Goal: Information Seeking & Learning: Learn about a topic

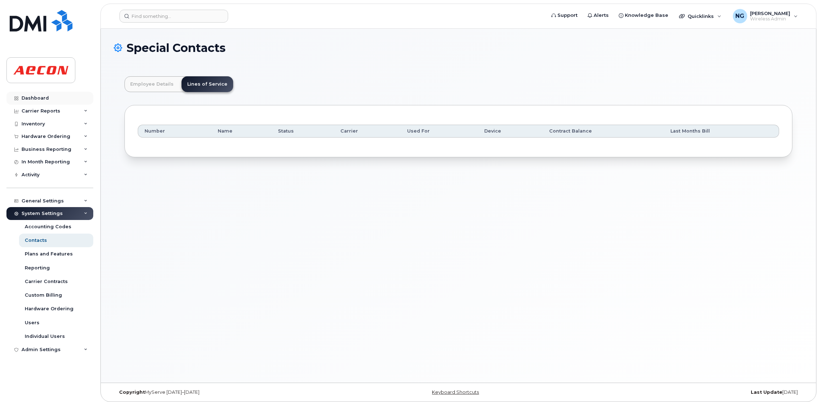
scroll to position [22, 0]
click at [46, 99] on div "Dashboard" at bounding box center [35, 98] width 27 height 6
click at [36, 99] on div "Dashboard" at bounding box center [35, 98] width 27 height 6
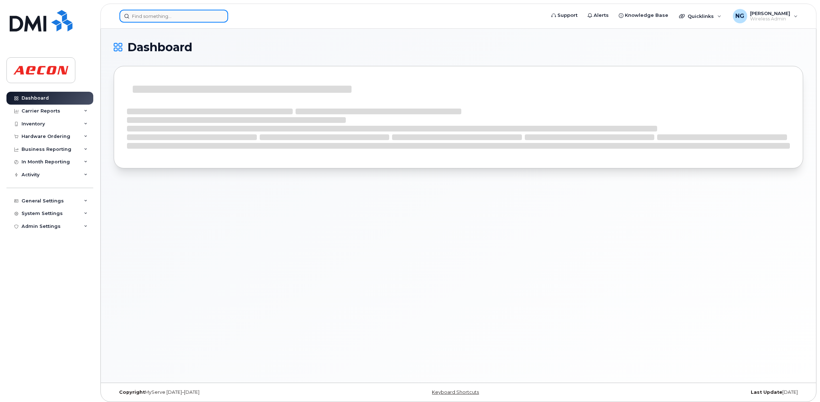
click at [193, 16] on input at bounding box center [173, 16] width 109 height 13
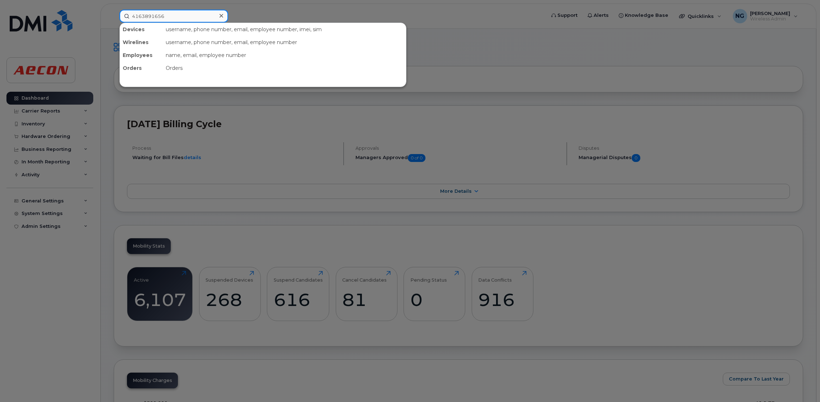
type input "4163891656"
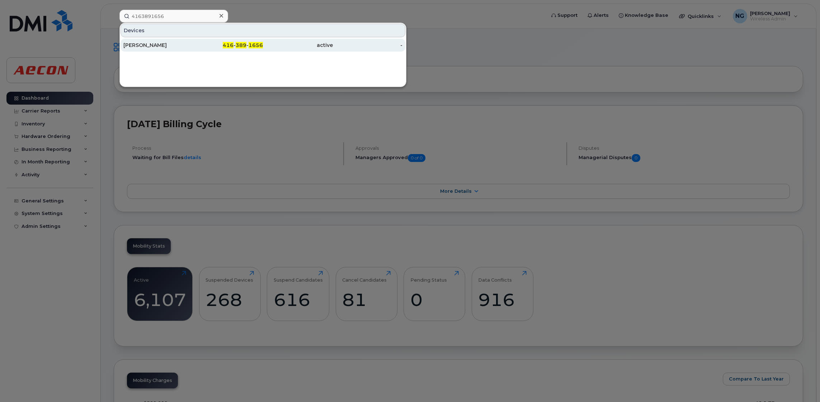
click at [231, 42] on span "416" at bounding box center [228, 45] width 11 height 6
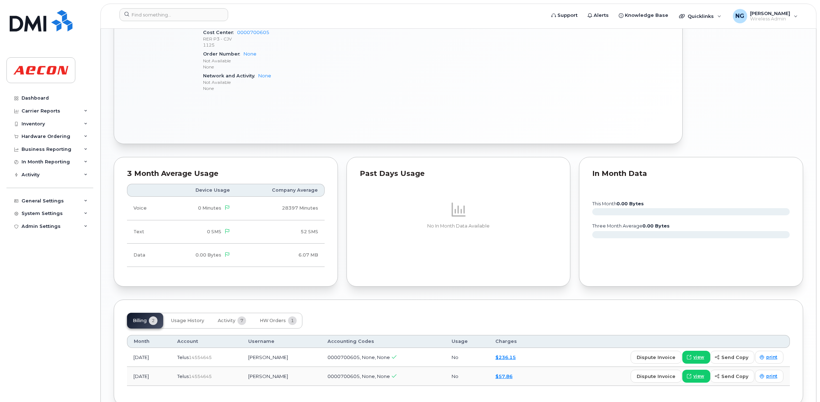
scroll to position [525, 0]
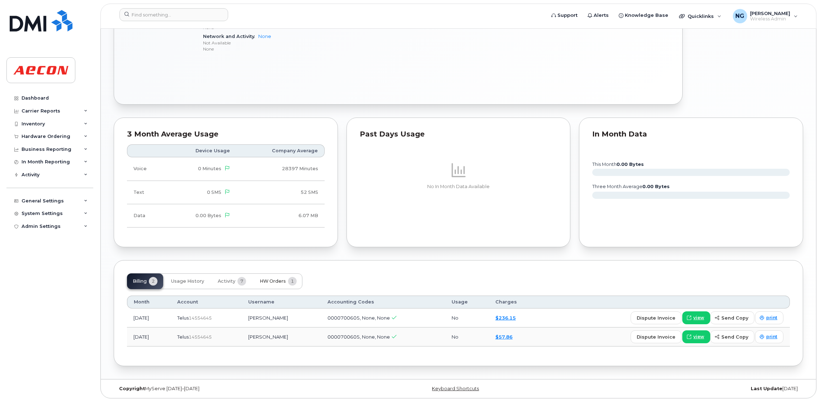
click at [270, 279] on button "HW Orders 1" at bounding box center [278, 282] width 48 height 16
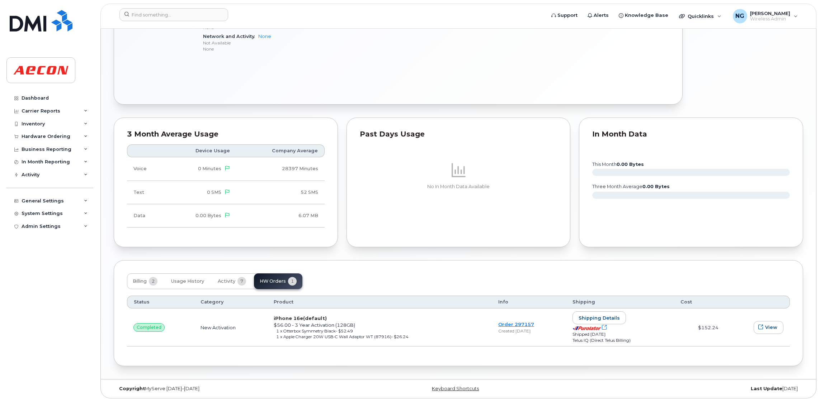
click at [746, 224] on div "In Month Data this month 0.00 Bytes three month average 0.00 Bytes" at bounding box center [691, 183] width 224 height 130
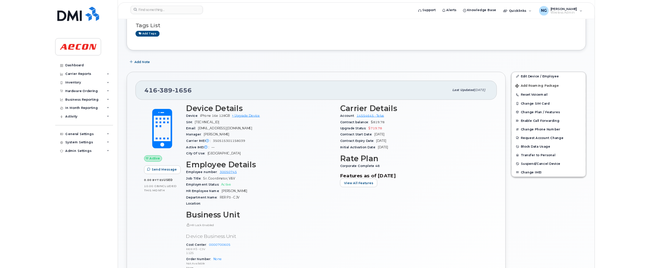
scroll to position [149, 0]
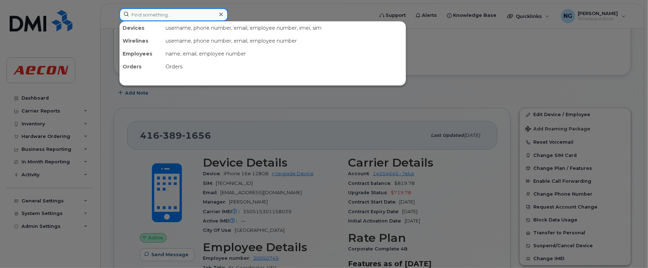
click at [171, 14] on input at bounding box center [173, 14] width 109 height 13
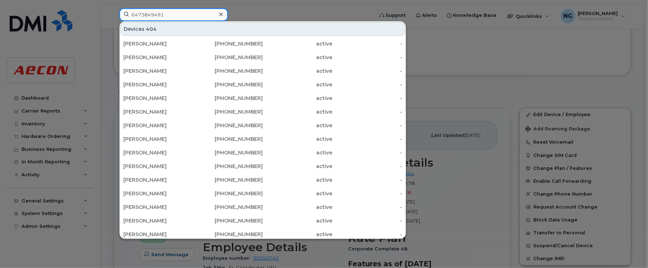
type input "6473849491"
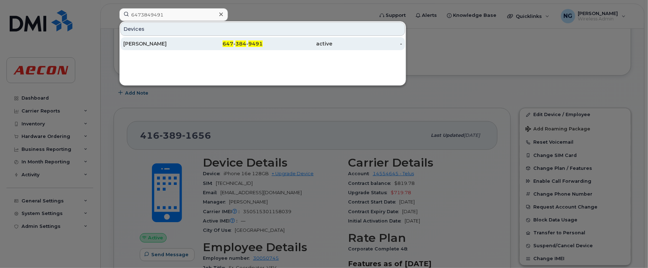
click at [235, 41] on div "647 - 384 - 9491" at bounding box center [228, 43] width 70 height 7
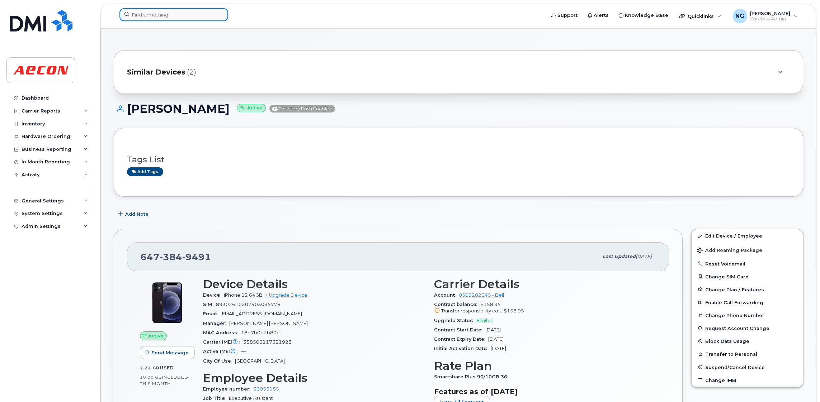
click at [190, 15] on input at bounding box center [173, 14] width 109 height 13
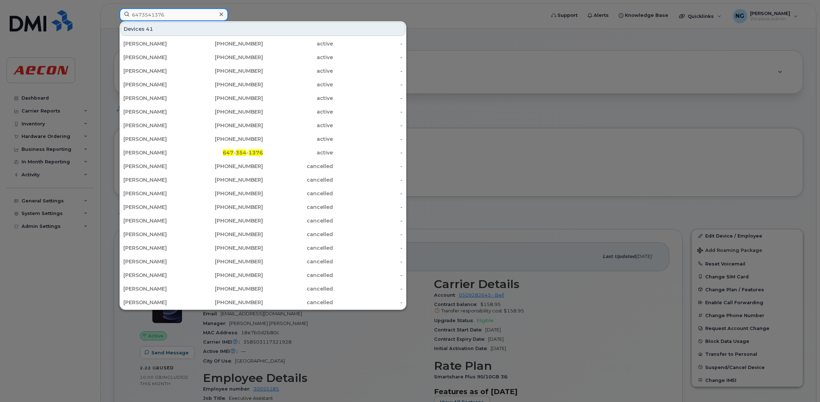
type input "6473541376"
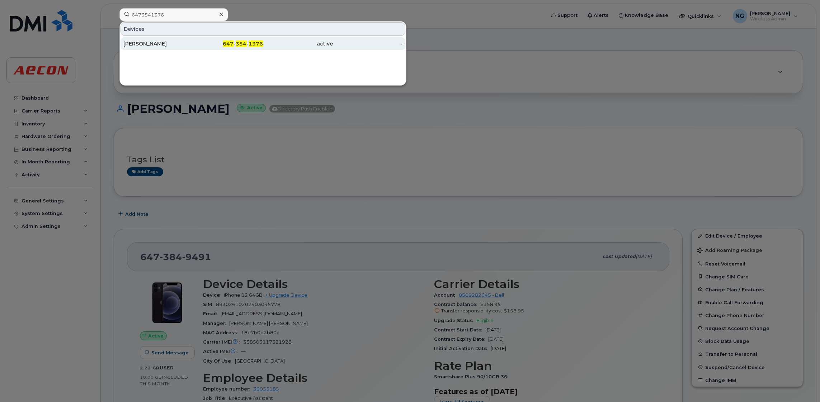
click at [249, 43] on span "1376" at bounding box center [256, 44] width 14 height 6
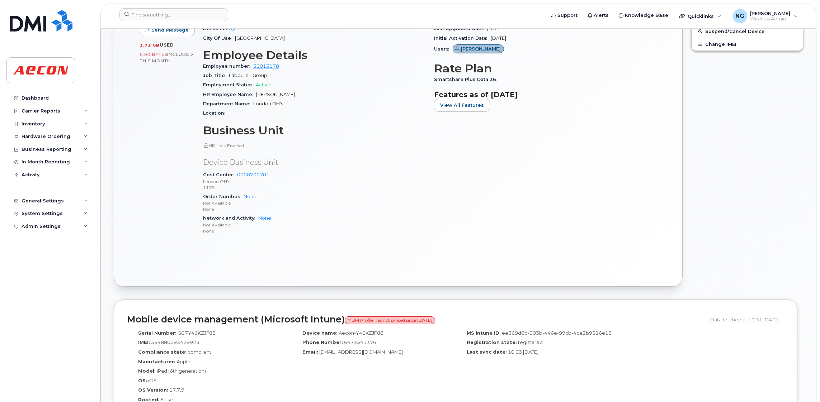
scroll to position [484, 0]
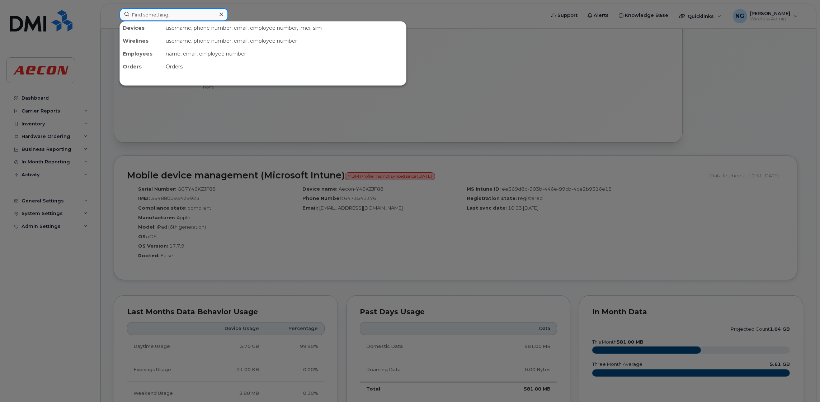
click at [175, 17] on input at bounding box center [173, 14] width 109 height 13
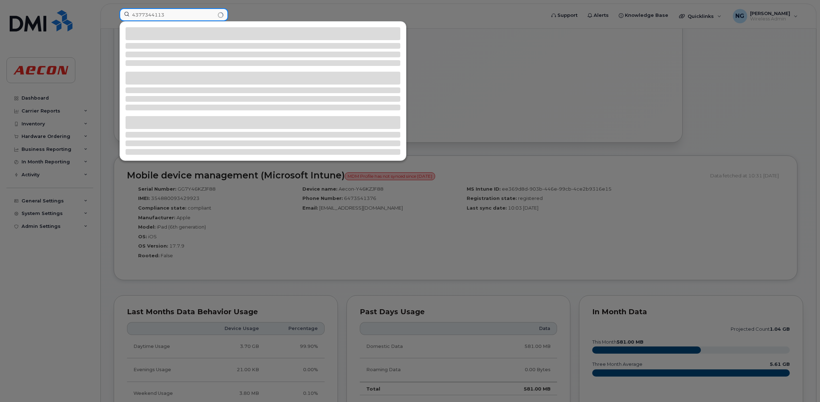
type input "4377344113"
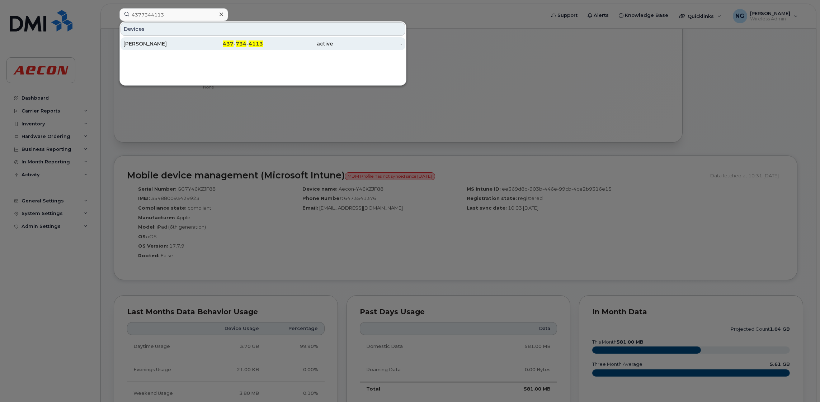
click at [246, 46] on span "734" at bounding box center [241, 44] width 11 height 6
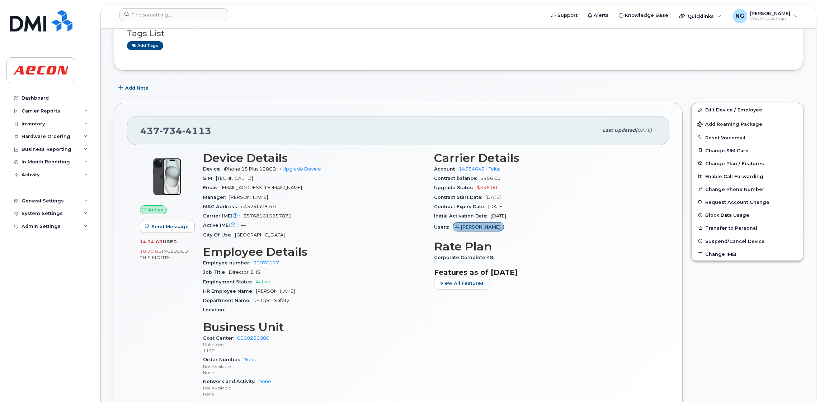
scroll to position [161, 0]
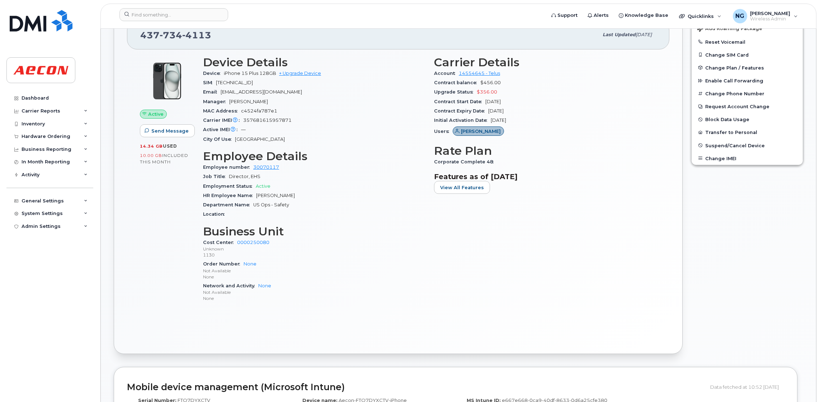
drag, startPoint x: 594, startPoint y: 374, endPoint x: 594, endPoint y: 369, distance: 4.7
click at [183, 20] on input at bounding box center [173, 14] width 109 height 13
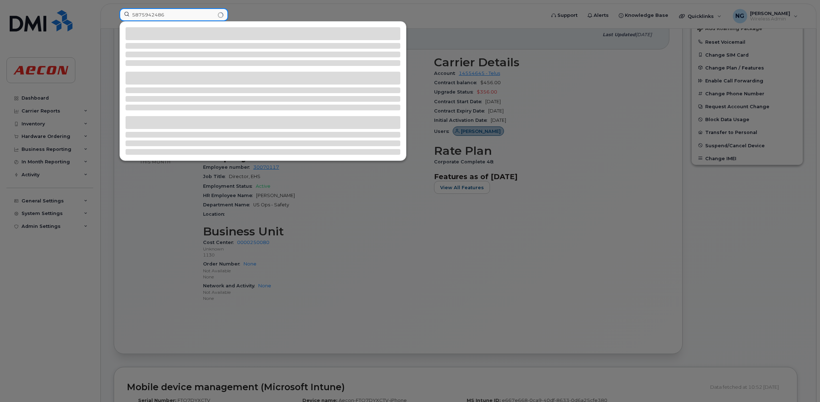
type input "5875942486"
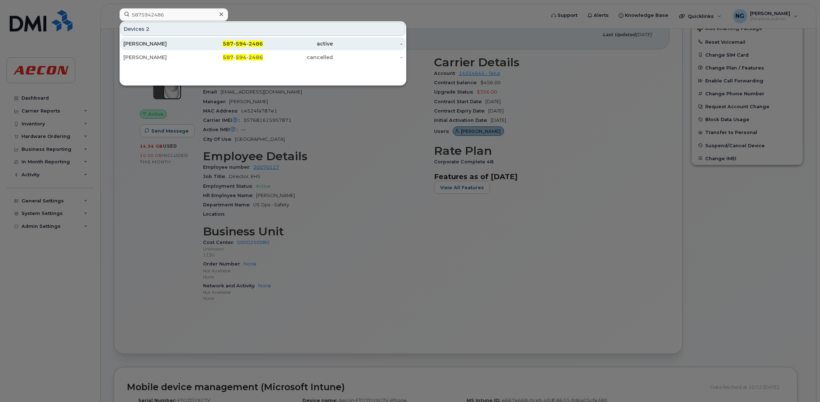
click at [248, 45] on div "587 - 594 - 2486" at bounding box center [228, 43] width 70 height 7
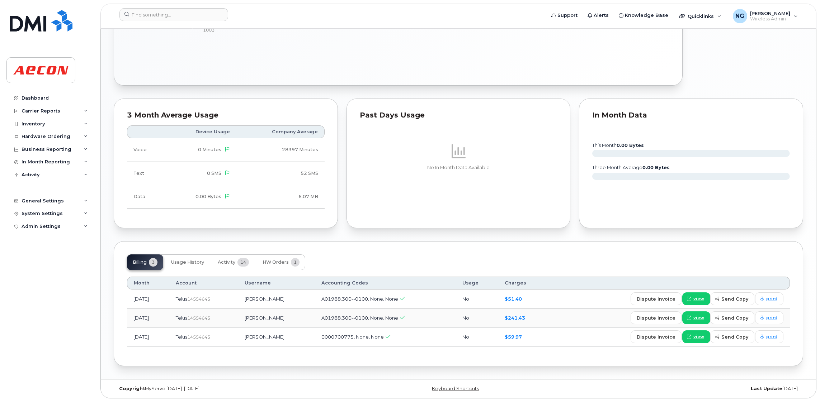
scroll to position [483, 0]
click at [274, 262] on span "HW Orders" at bounding box center [276, 263] width 26 height 6
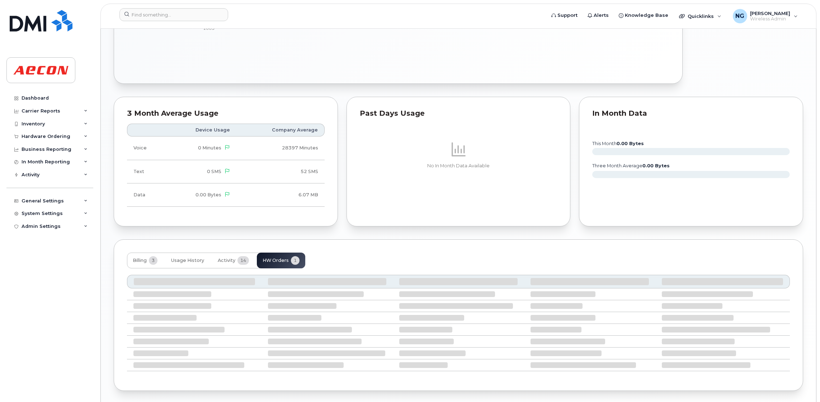
scroll to position [464, 0]
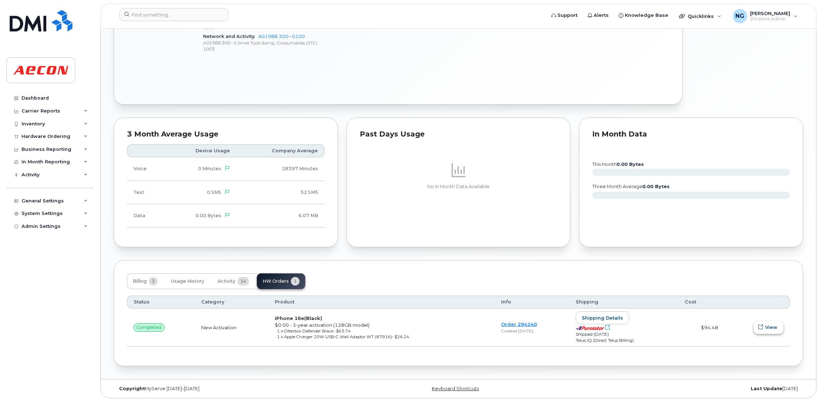
click at [768, 325] on span "View" at bounding box center [771, 327] width 12 height 7
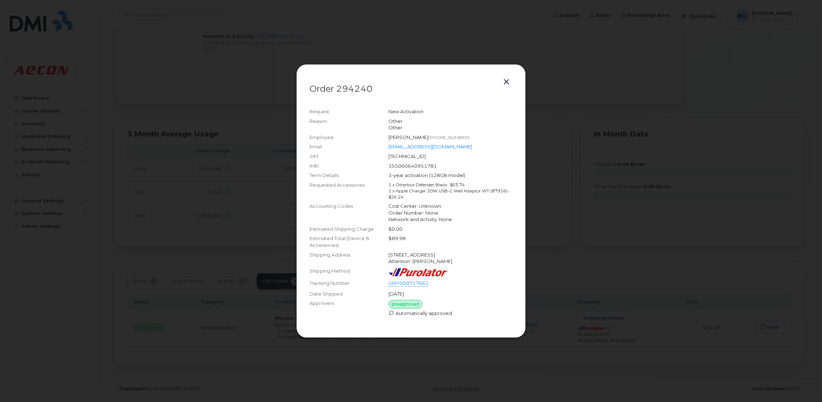
click at [642, 218] on div at bounding box center [411, 201] width 822 height 402
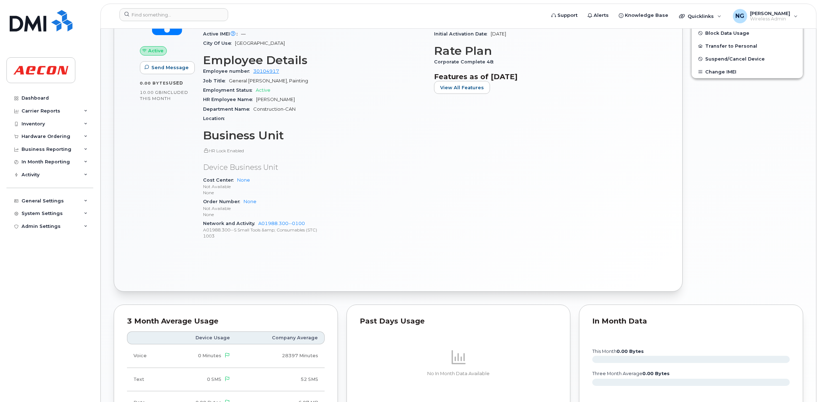
scroll to position [249, 0]
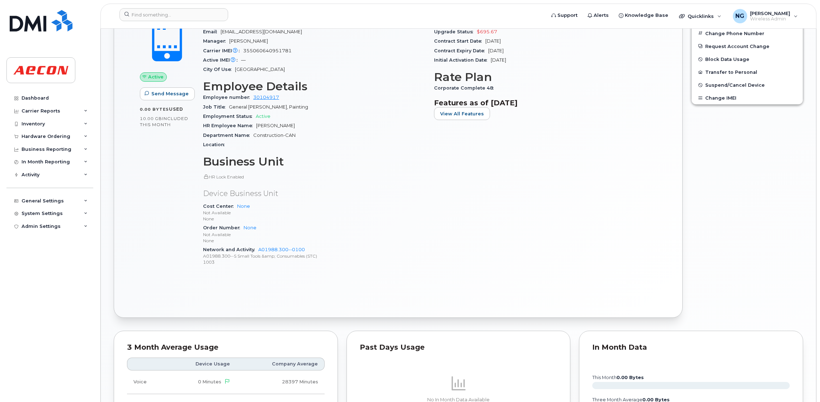
click at [403, 270] on div "Device Details Device iPhone 16e 128GB + Upgrade Device SIM 8912230200228958639…" at bounding box center [314, 134] width 231 height 286
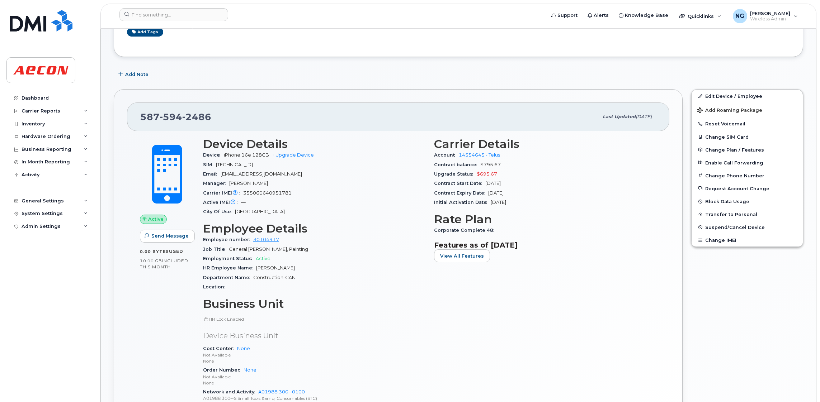
scroll to position [0, 0]
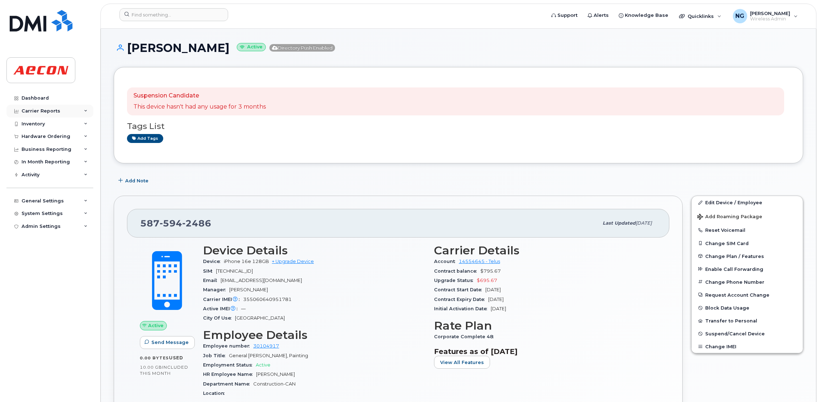
click at [52, 112] on div "Carrier Reports" at bounding box center [41, 111] width 39 height 6
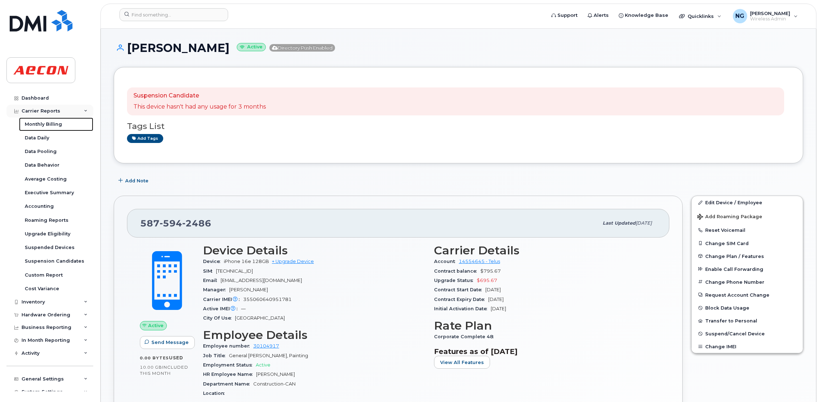
drag, startPoint x: 39, startPoint y: 127, endPoint x: 79, endPoint y: 114, distance: 41.7
click at [40, 126] on div "Monthly Billing" at bounding box center [43, 124] width 37 height 6
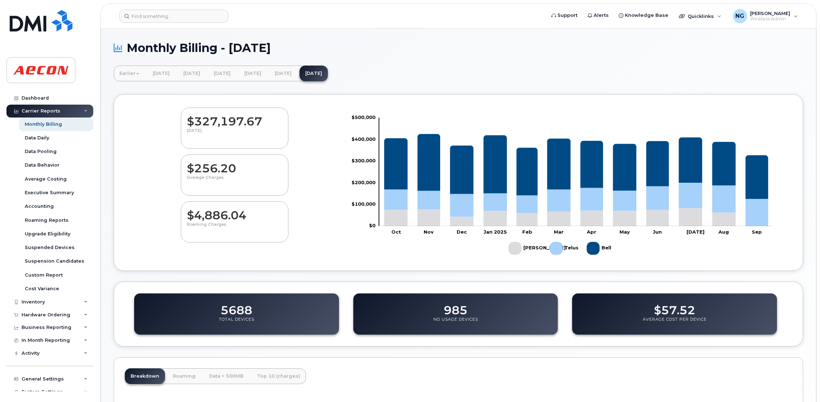
click at [76, 109] on div "Carrier Reports" at bounding box center [49, 111] width 87 height 13
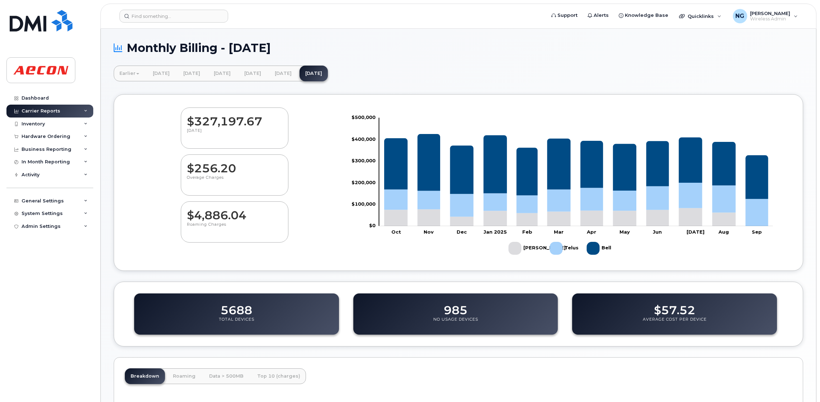
click at [43, 113] on div "Carrier Reports" at bounding box center [41, 111] width 39 height 6
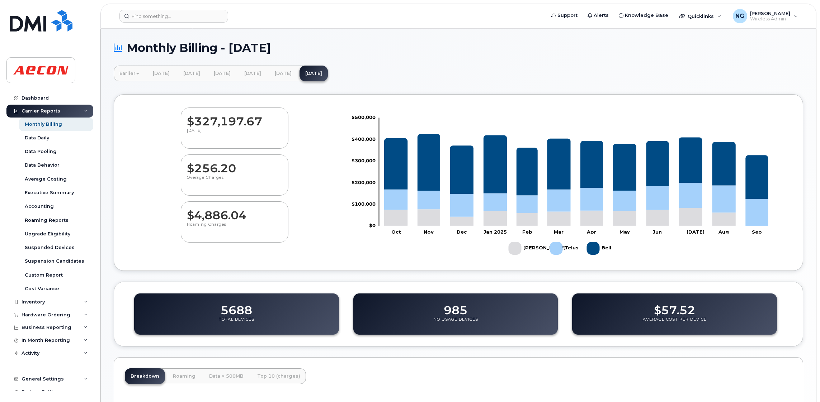
click at [85, 111] on div "Carrier Reports" at bounding box center [49, 111] width 87 height 13
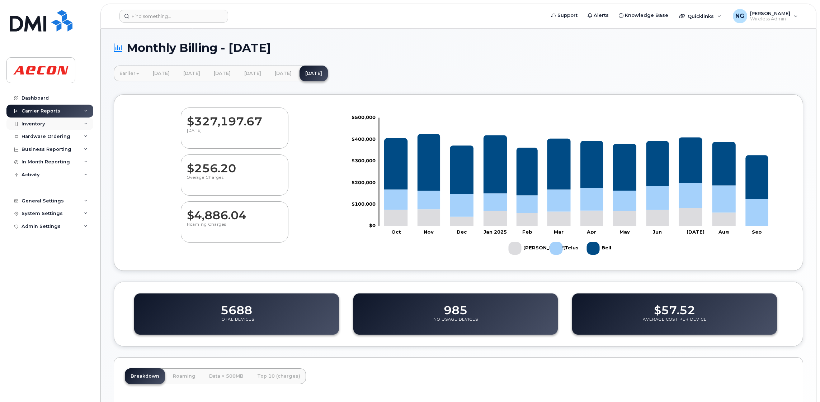
click at [42, 123] on div "Inventory" at bounding box center [33, 124] width 23 height 6
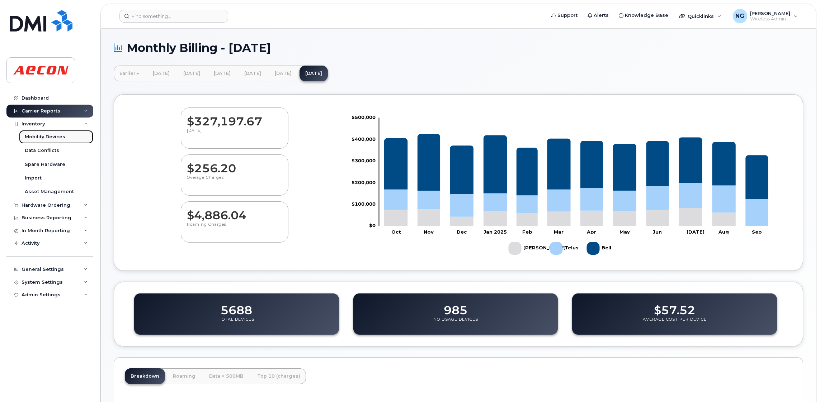
click at [48, 135] on div "Mobility Devices" at bounding box center [45, 137] width 41 height 6
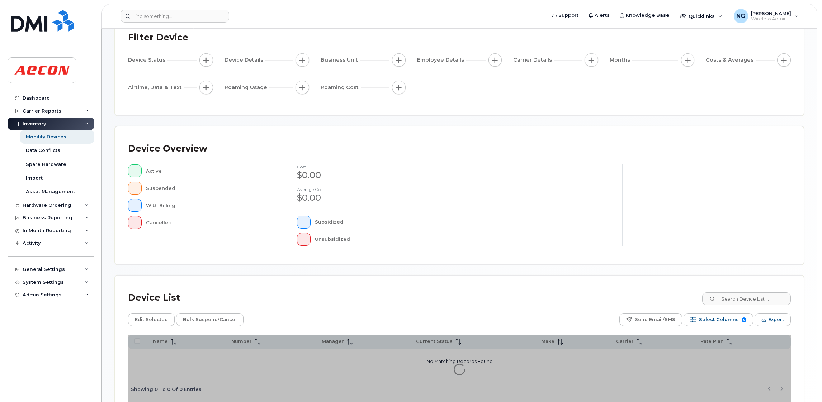
scroll to position [91, 0]
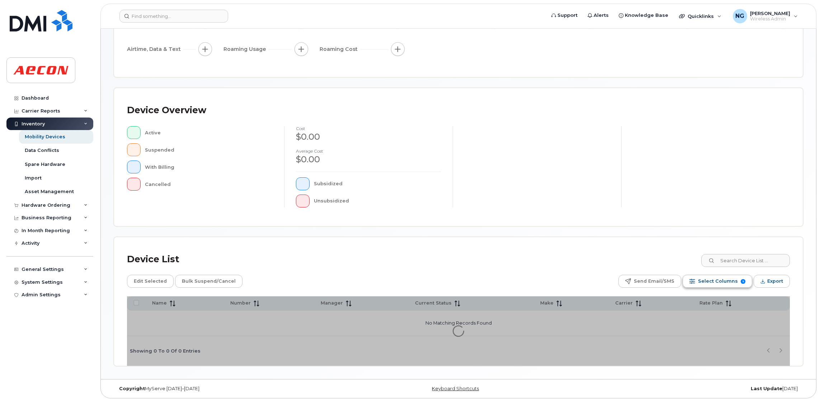
click at [721, 282] on span "Select Columns" at bounding box center [718, 281] width 40 height 11
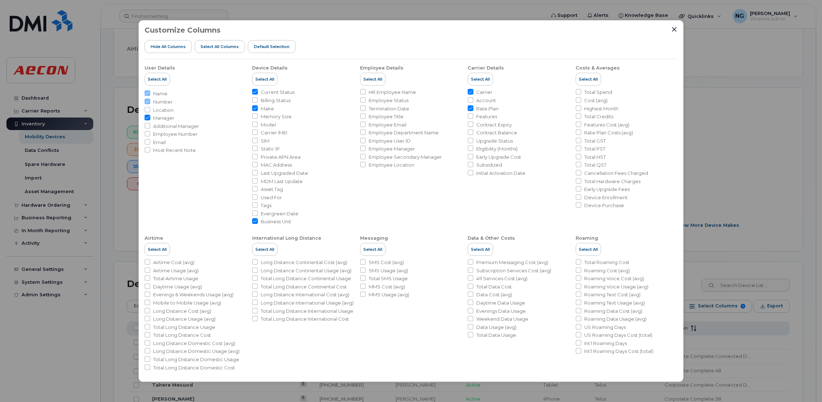
click at [144, 131] on div "Customize Columns Hide All Columns Select all Columns Default Selection User De…" at bounding box center [410, 201] width 545 height 362
click at [148, 134] on input "Employee Number" at bounding box center [148, 134] width 6 height 6
checkbox input "true"
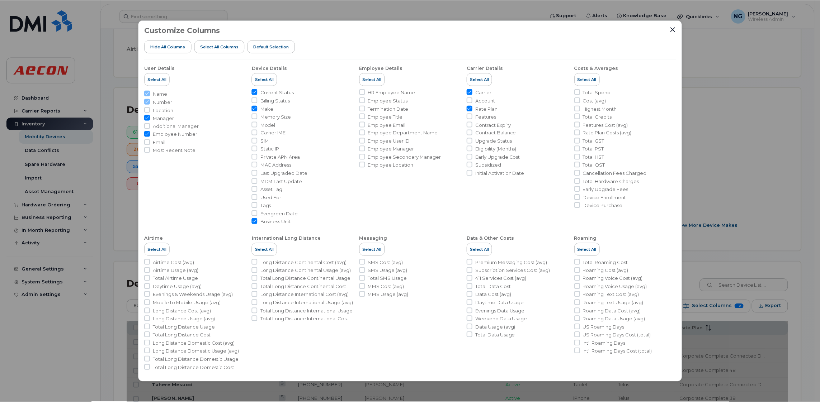
scroll to position [4, 0]
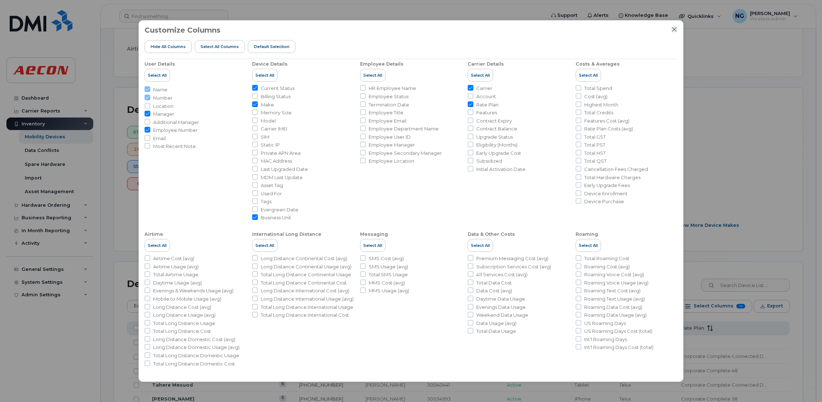
click at [673, 29] on icon "Close" at bounding box center [674, 30] width 6 height 6
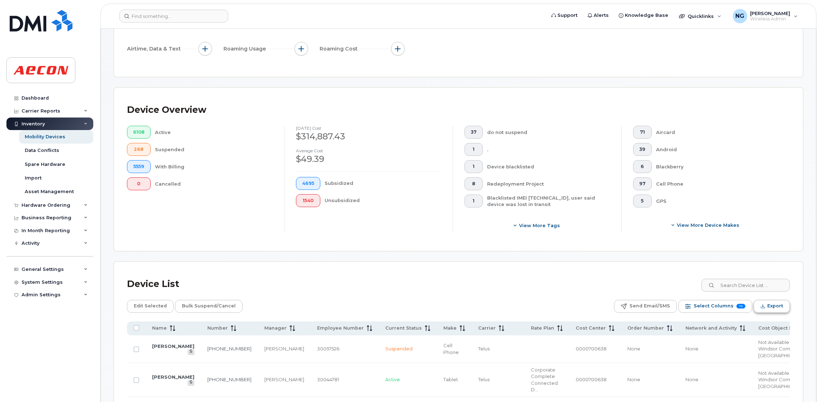
click at [773, 304] on span "Export" at bounding box center [775, 306] width 16 height 11
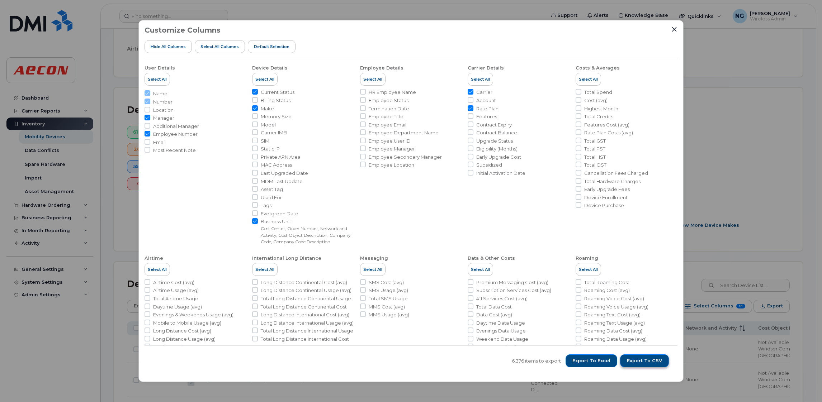
click at [653, 361] on span "Export to CSV" at bounding box center [644, 361] width 35 height 6
click at [25, 124] on div "Customize Columns Hide All Columns Select all Columns Default Selection User De…" at bounding box center [411, 201] width 822 height 402
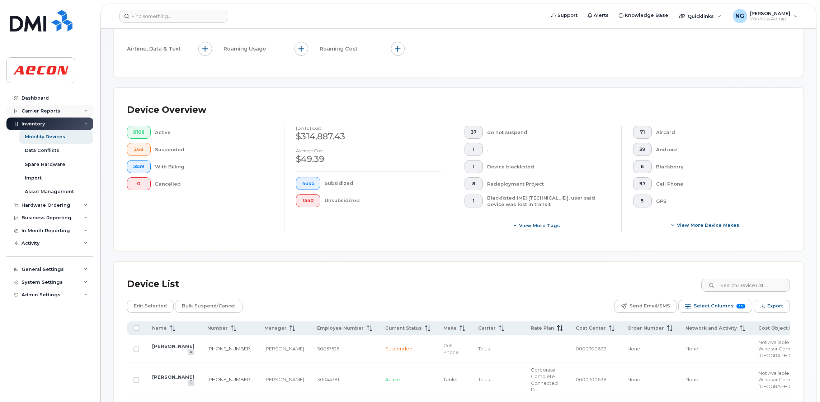
click at [43, 111] on div "Carrier Reports" at bounding box center [41, 111] width 39 height 6
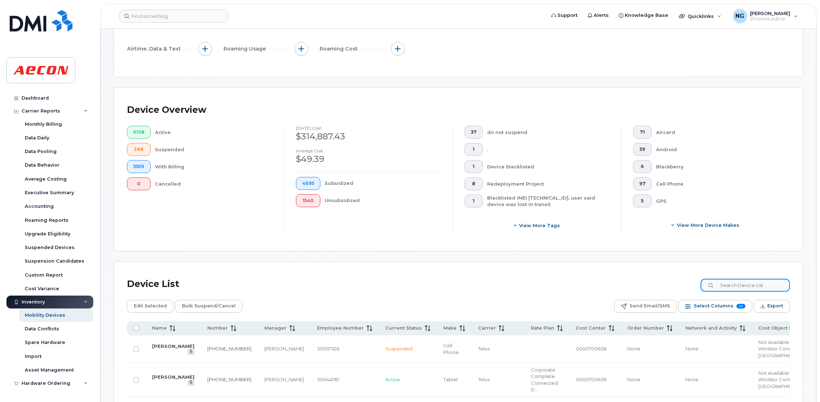
click at [751, 288] on input at bounding box center [744, 285] width 89 height 13
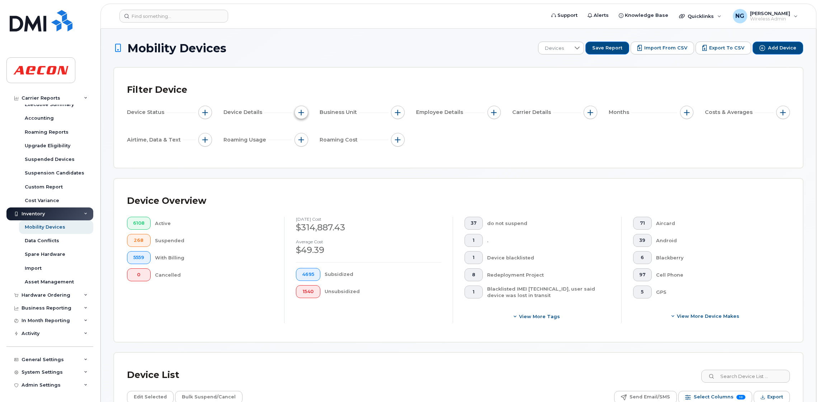
click at [300, 114] on span "button" at bounding box center [301, 113] width 6 height 6
click at [397, 112] on span "button" at bounding box center [398, 113] width 6 height 6
click at [401, 191] on input "Company Code" at bounding box center [400, 191] width 6 height 6
checkbox input "true"
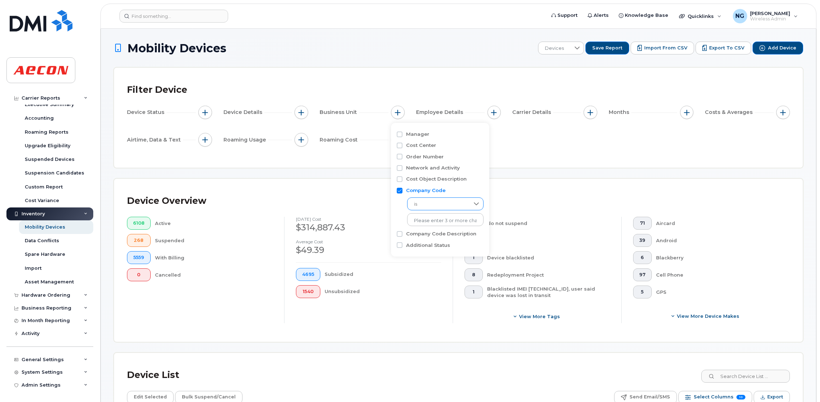
click at [425, 208] on span "is" at bounding box center [438, 204] width 62 height 13
click at [469, 202] on div at bounding box center [476, 203] width 14 height 11
click at [440, 222] on input "text" at bounding box center [445, 221] width 63 height 6
type input "1053"
click at [446, 224] on li at bounding box center [445, 221] width 63 height 10
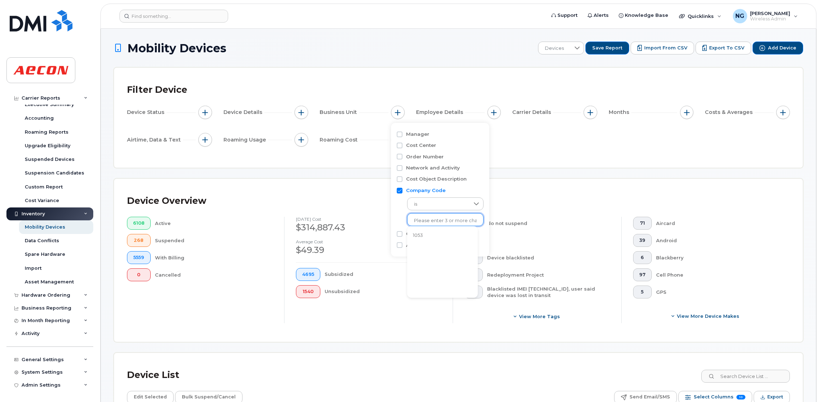
click at [446, 224] on li at bounding box center [445, 221] width 63 height 10
click at [435, 222] on input "text" at bounding box center [445, 221] width 63 height 6
type input "1"
type input "1002"
click at [474, 205] on icon at bounding box center [476, 204] width 5 height 3
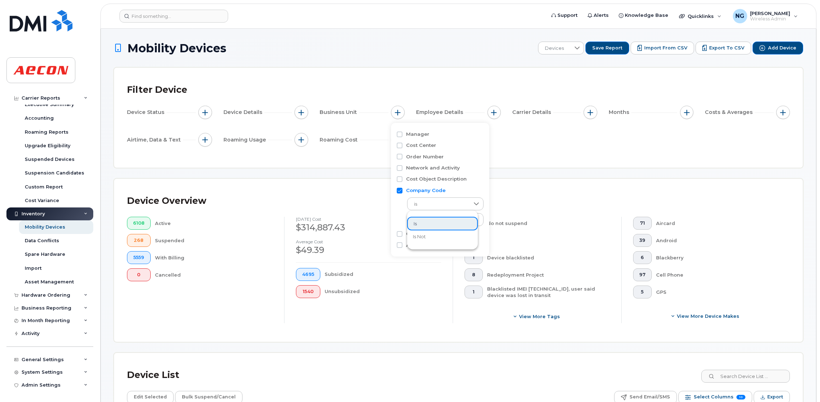
click at [426, 237] on li "is not" at bounding box center [442, 237] width 71 height 13
click at [471, 207] on div at bounding box center [476, 204] width 14 height 12
click at [525, 190] on div "Device Overview 6108 Active 268 Suspended 5559 With Billing 0 Cancelled Septemb…" at bounding box center [458, 260] width 689 height 163
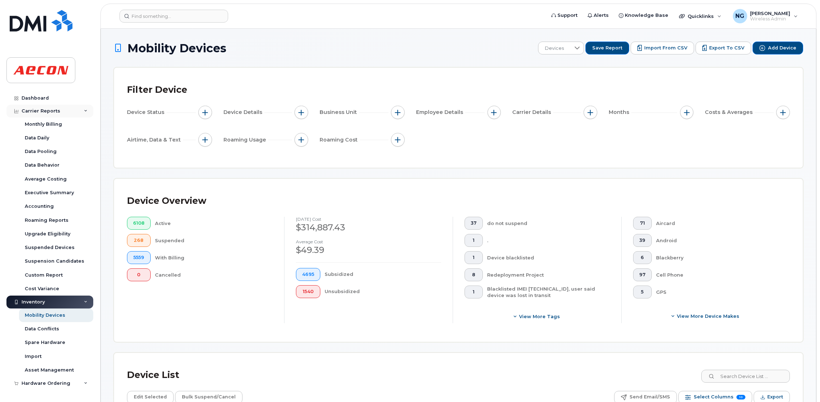
click at [38, 109] on div "Carrier Reports" at bounding box center [41, 111] width 39 height 6
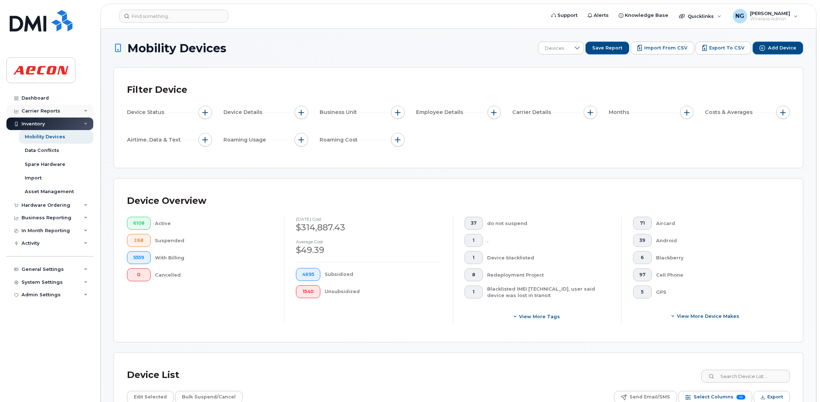
click at [52, 109] on div "Carrier Reports" at bounding box center [41, 111] width 39 height 6
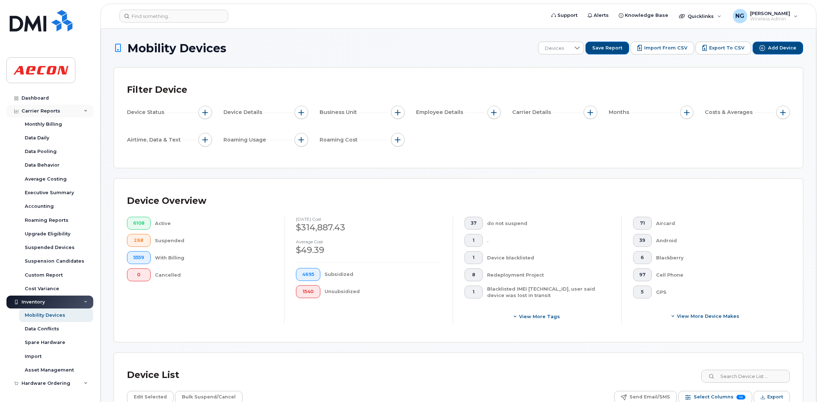
click at [49, 111] on div "Carrier Reports" at bounding box center [41, 111] width 39 height 6
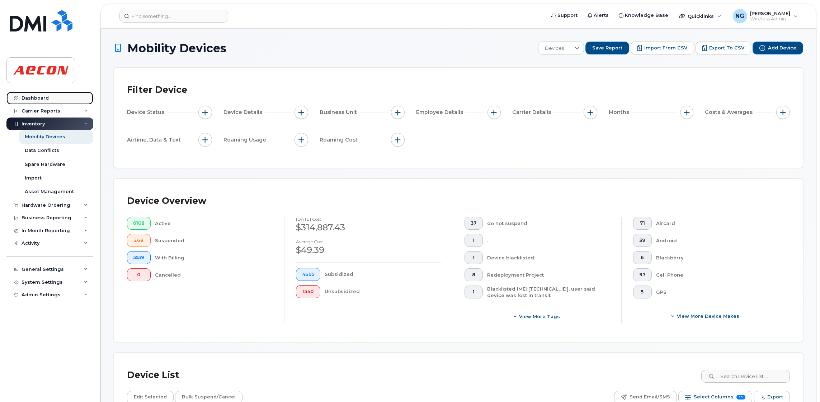
click at [40, 99] on div "Dashboard" at bounding box center [35, 98] width 27 height 6
click at [42, 97] on div "Dashboard" at bounding box center [35, 98] width 27 height 6
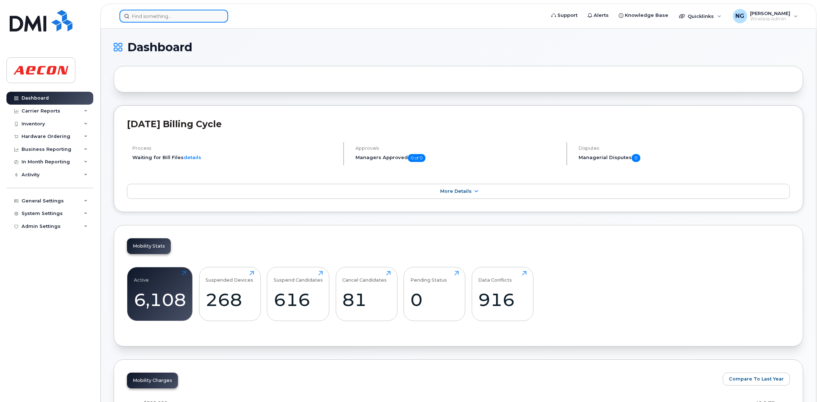
click at [188, 19] on input at bounding box center [173, 16] width 109 height 13
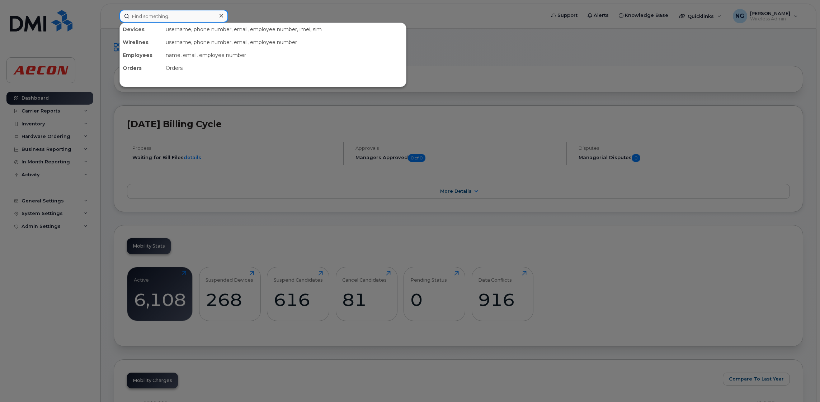
click at [193, 16] on input at bounding box center [173, 16] width 109 height 13
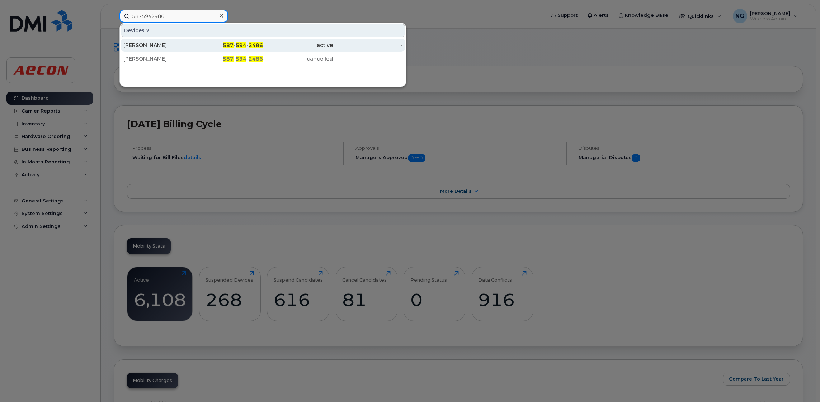
type input "5875942486"
click at [248, 47] on div "587 - 594 - 2486" at bounding box center [228, 45] width 70 height 7
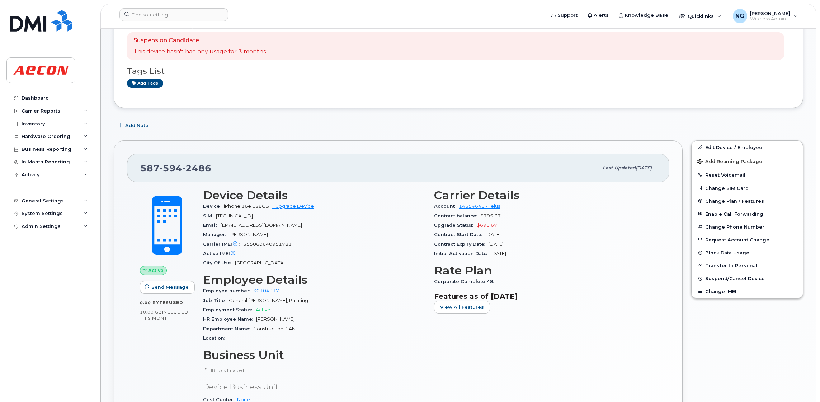
scroll to position [54, 0]
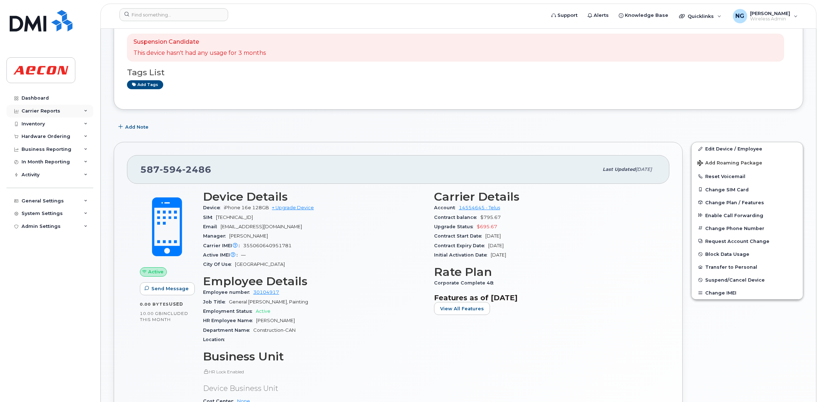
click at [53, 114] on div "Carrier Reports" at bounding box center [41, 111] width 39 height 6
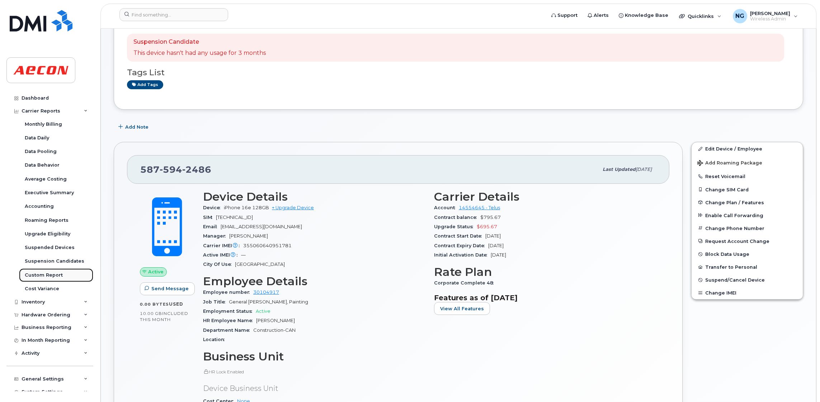
click at [39, 273] on div "Custom Report" at bounding box center [44, 275] width 38 height 6
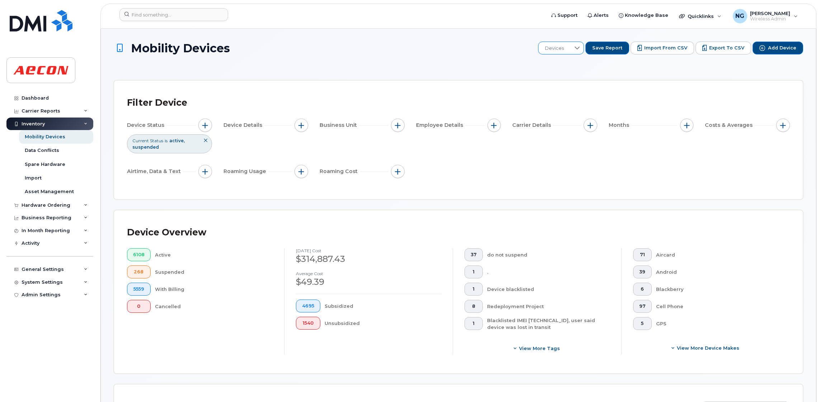
click at [578, 49] on div at bounding box center [577, 48] width 14 height 12
click at [608, 88] on span "Jacki phone charges by CoCode" at bounding box center [603, 88] width 105 height 7
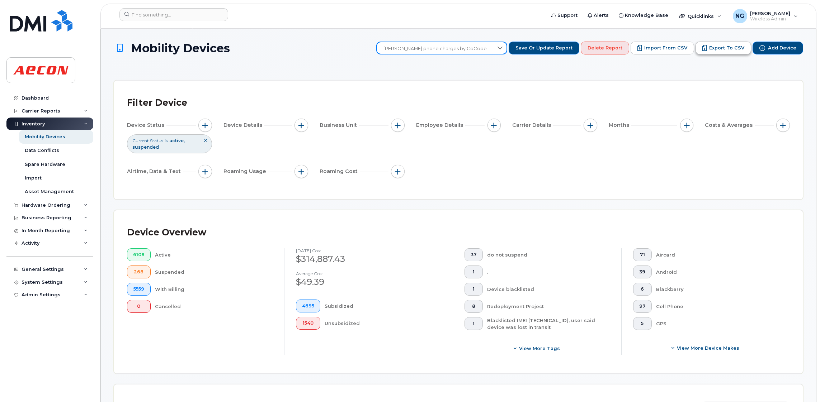
click at [722, 47] on span "Export to CSV" at bounding box center [726, 48] width 35 height 6
click at [761, 236] on div "Device Overview" at bounding box center [458, 232] width 663 height 19
click at [503, 48] on icon at bounding box center [500, 48] width 6 height 6
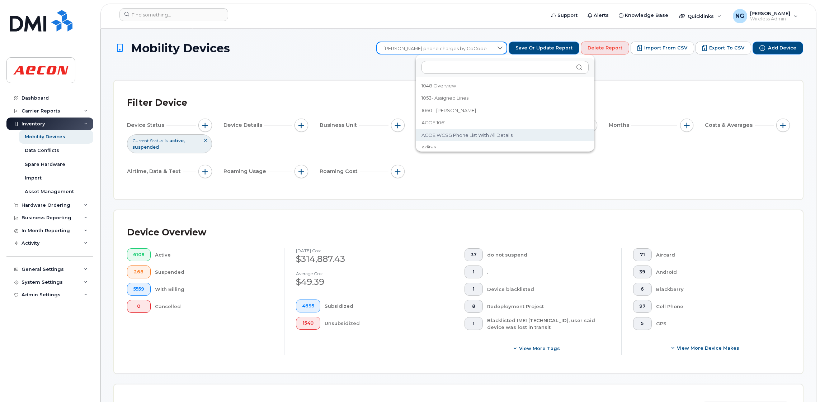
scroll to position [5, 0]
click at [506, 174] on div "Device Status Current Status is active suspended Device Details Business Unit E…" at bounding box center [458, 150] width 663 height 62
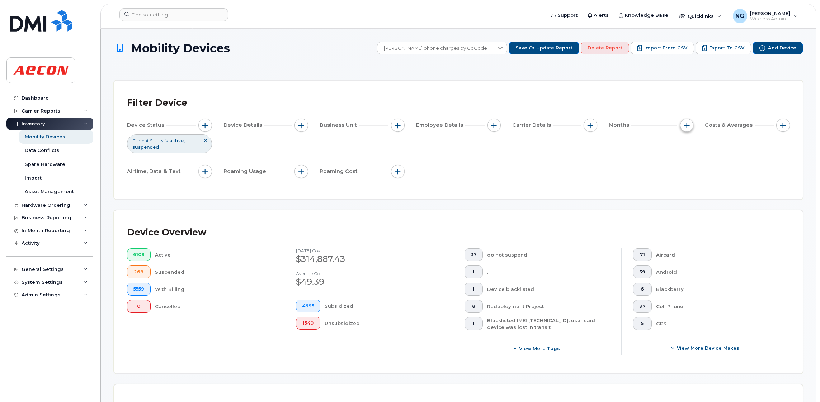
click at [689, 126] on span "button" at bounding box center [687, 126] width 6 height 6
click at [636, 155] on div "Device Status Current Status is active suspended Device Details Business Unit E…" at bounding box center [458, 150] width 663 height 62
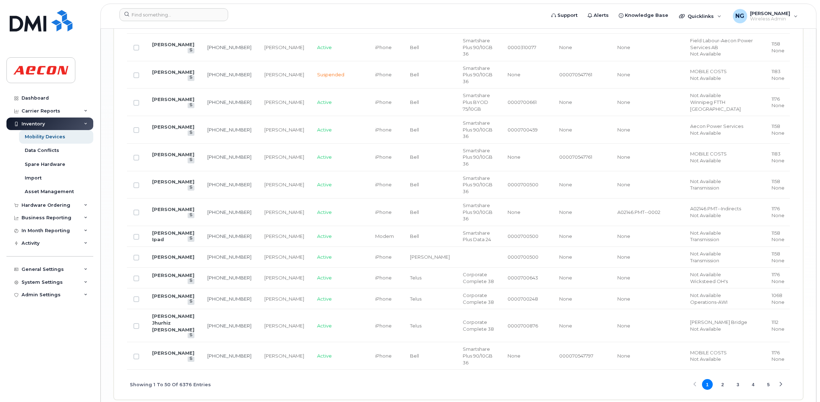
scroll to position [1469, 0]
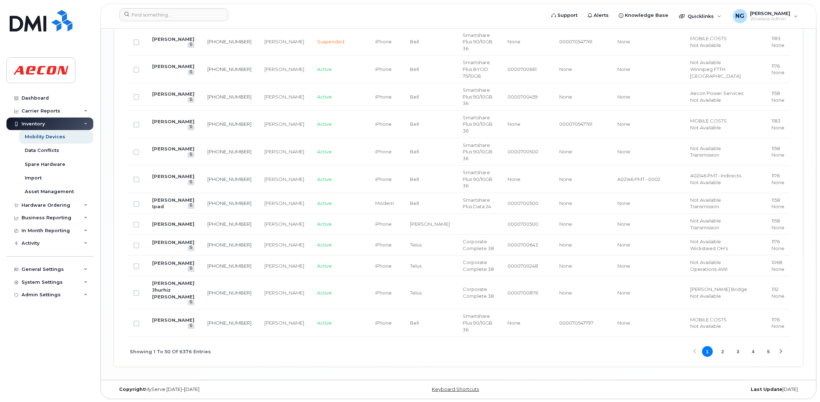
drag, startPoint x: 619, startPoint y: 334, endPoint x: 731, endPoint y: 340, distance: 111.7
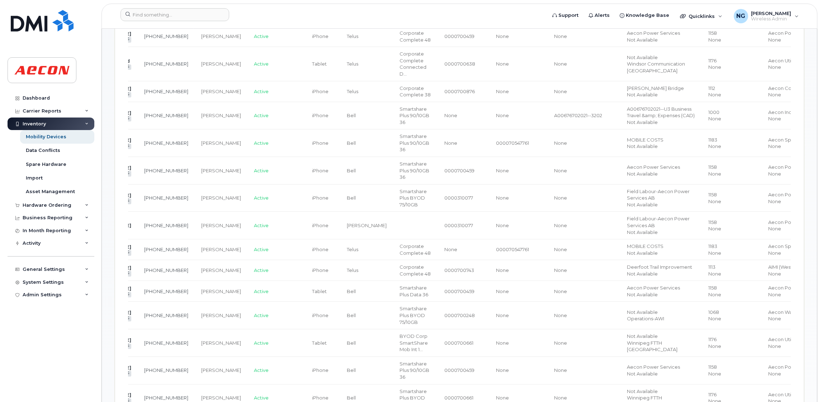
scroll to position [285, 0]
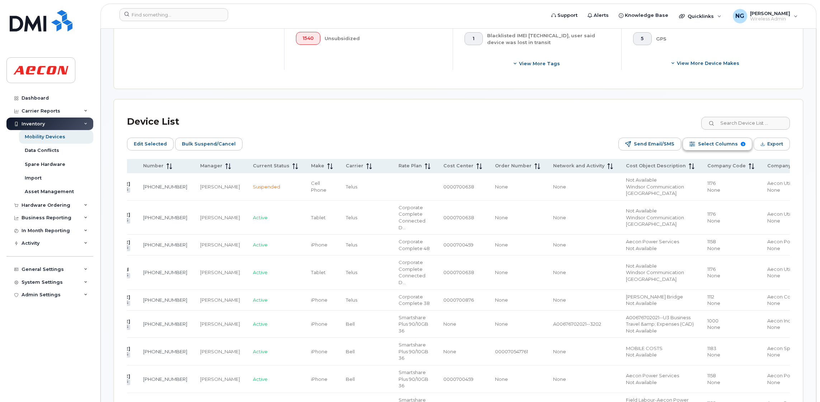
click at [717, 146] on span "Select Columns" at bounding box center [718, 144] width 40 height 11
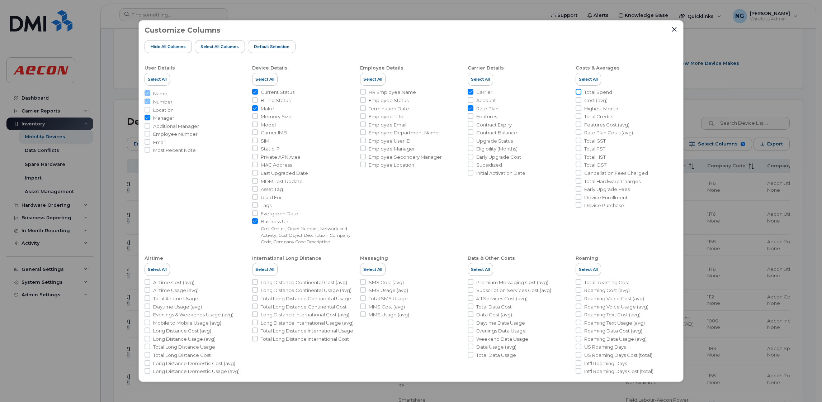
click at [576, 93] on input "Total Spend" at bounding box center [579, 92] width 6 height 6
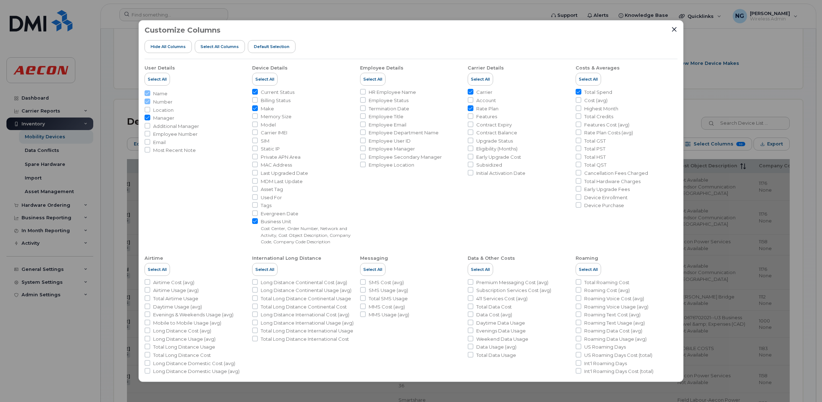
click at [577, 92] on input "Total Spend" at bounding box center [579, 92] width 6 height 6
checkbox input "false"
click at [577, 140] on input "Total GST" at bounding box center [579, 141] width 6 height 6
checkbox input "true"
click at [578, 150] on input "Total PST" at bounding box center [579, 149] width 6 height 6
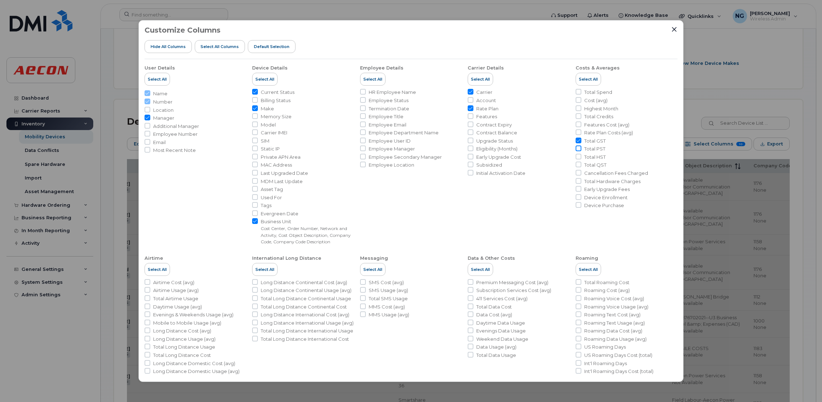
checkbox input "true"
click at [580, 157] on li "Total HST" at bounding box center [627, 157] width 102 height 7
click at [576, 157] on input "Total HST" at bounding box center [579, 157] width 6 height 6
checkbox input "true"
click at [577, 165] on input "Total QST" at bounding box center [579, 165] width 6 height 6
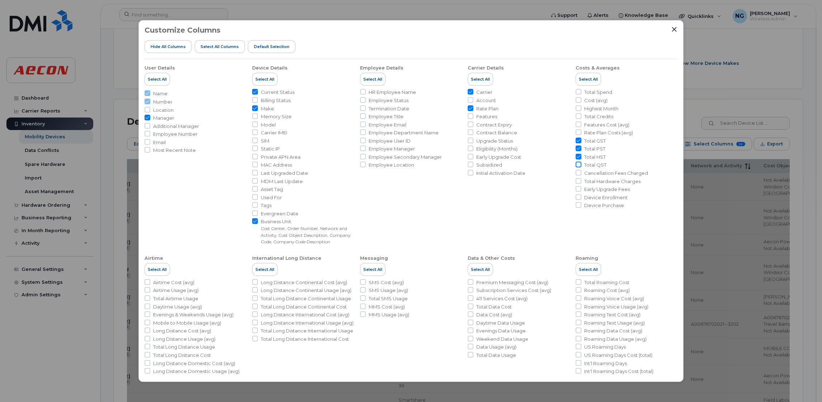
checkbox input "true"
click at [577, 90] on input "Total Spend" at bounding box center [579, 92] width 6 height 6
checkbox input "true"
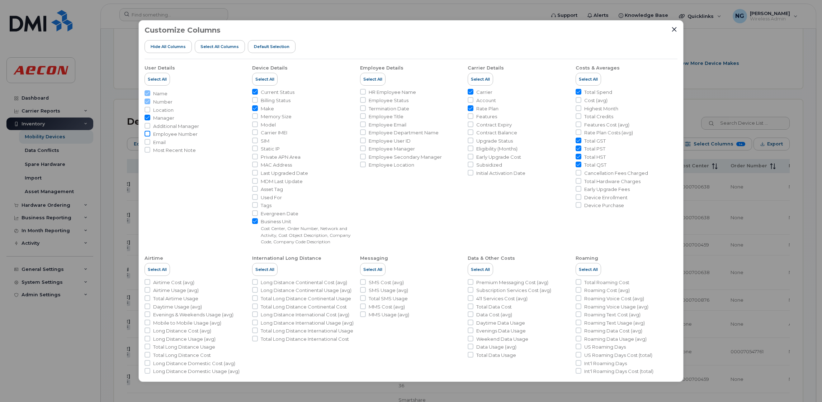
click at [146, 133] on input "Employee Number" at bounding box center [148, 134] width 6 height 6
checkbox input "true"
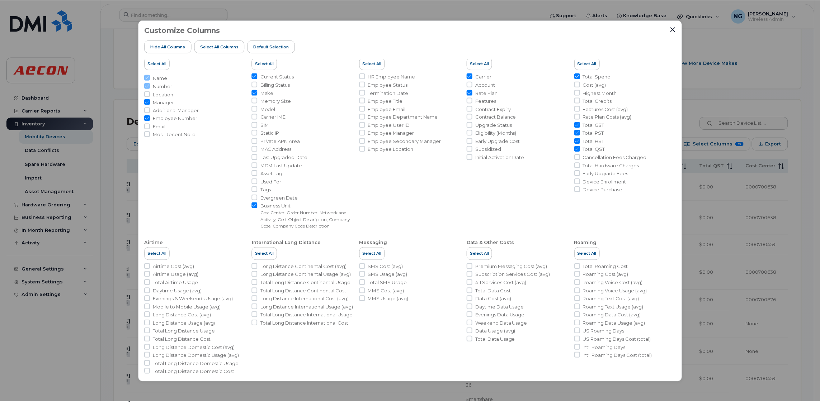
scroll to position [24, 0]
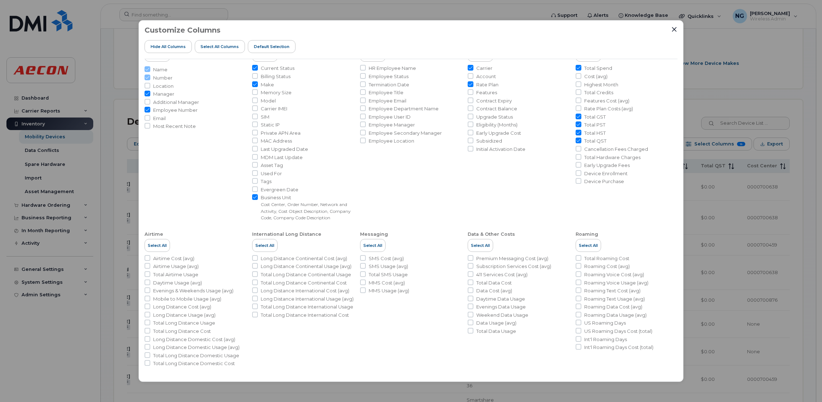
click at [677, 28] on div "Customize Columns Hide All Columns Select all Columns Default Selection User De…" at bounding box center [410, 201] width 545 height 362
click at [673, 29] on icon "Close" at bounding box center [674, 29] width 5 height 5
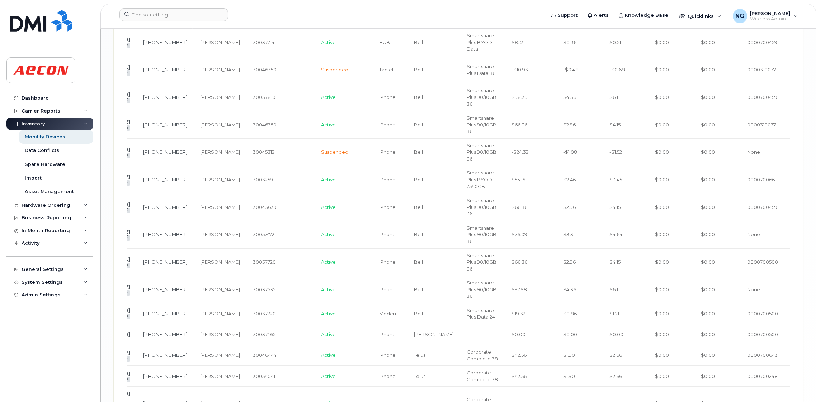
scroll to position [1469, 0]
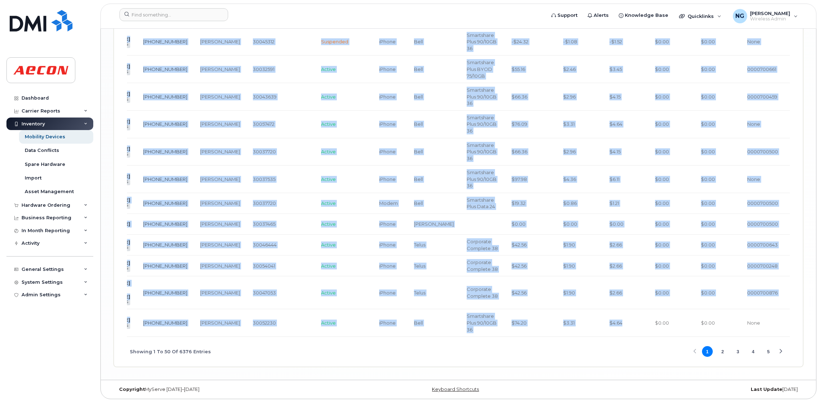
drag, startPoint x: 577, startPoint y: 334, endPoint x: 689, endPoint y: 335, distance: 111.5
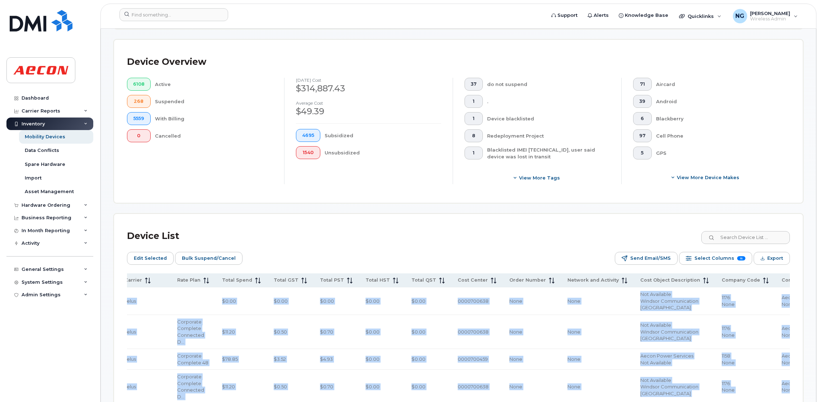
scroll to position [178, 0]
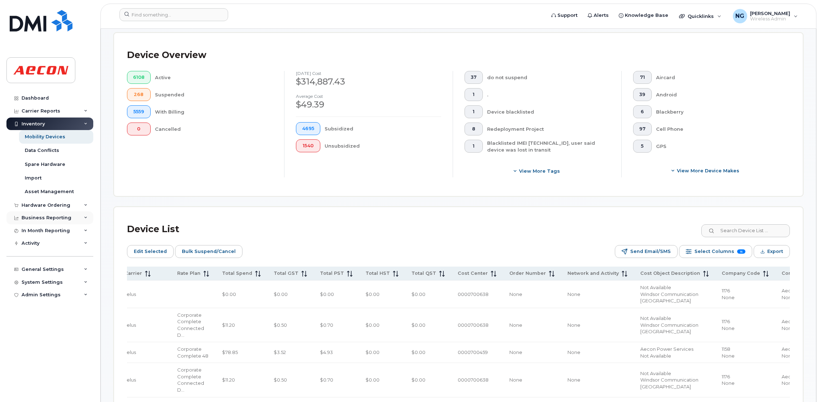
click at [51, 219] on div "Business Reporting" at bounding box center [47, 218] width 50 height 6
click at [70, 261] on div "Business Unit Reports" at bounding box center [53, 258] width 56 height 6
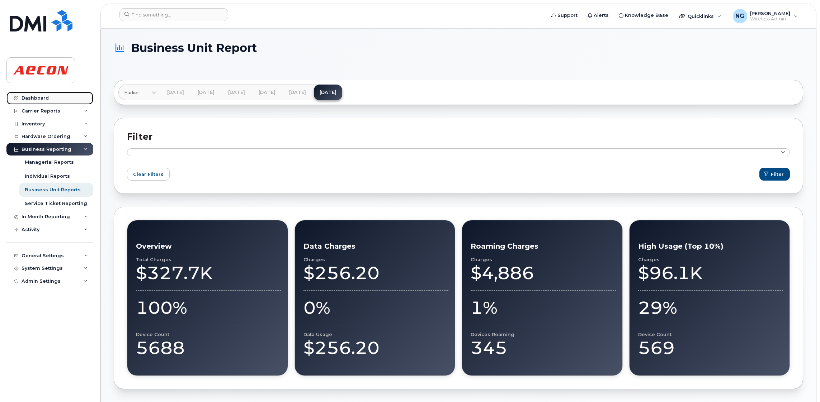
click at [36, 99] on div "Dashboard" at bounding box center [35, 98] width 27 height 6
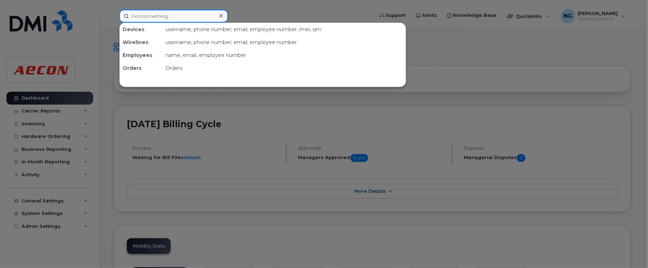
click at [193, 14] on input at bounding box center [173, 16] width 109 height 13
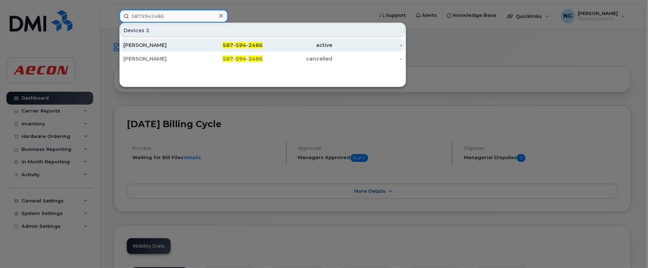
type input "5875942486"
click at [250, 43] on span "2486" at bounding box center [256, 45] width 14 height 6
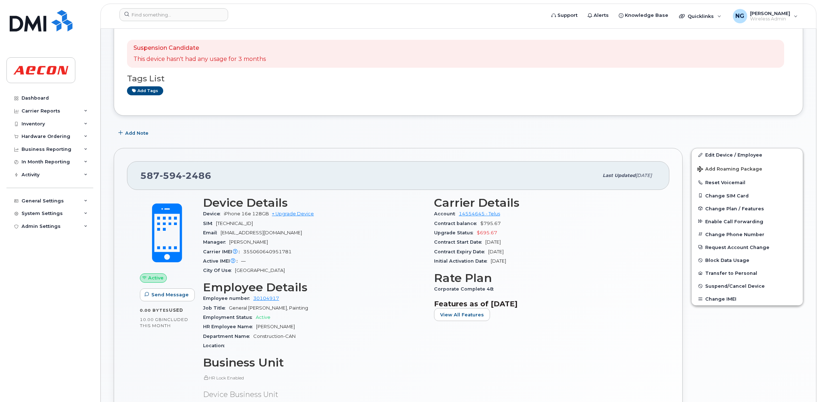
scroll to position [108, 0]
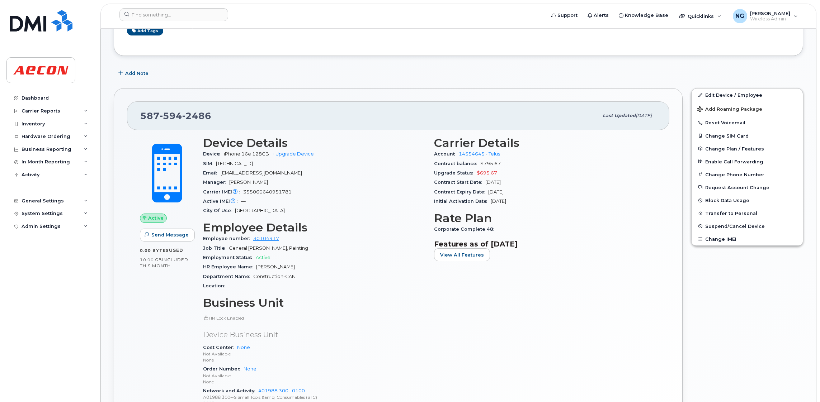
click at [604, 268] on div "Carrier Details Account 14554645 - Telus Contract balance $795.67 Upgrade Statu…" at bounding box center [545, 275] width 231 height 286
click at [476, 268] on div "Carrier Details Account 14554645 - Telus Contract balance $795.67 Upgrade Statu…" at bounding box center [545, 275] width 231 height 286
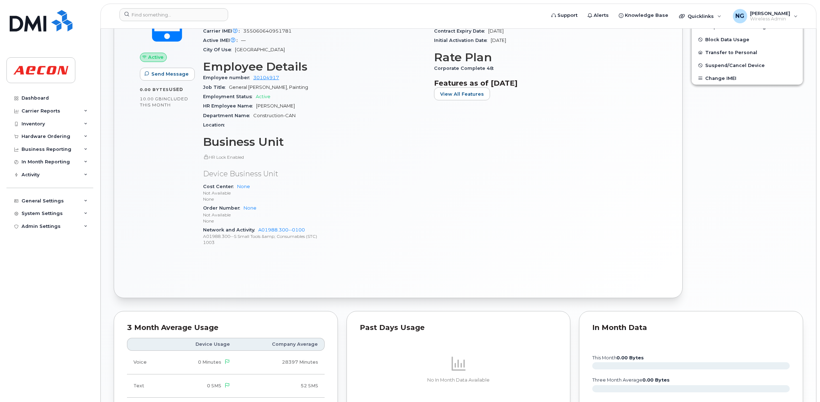
scroll to position [54, 0]
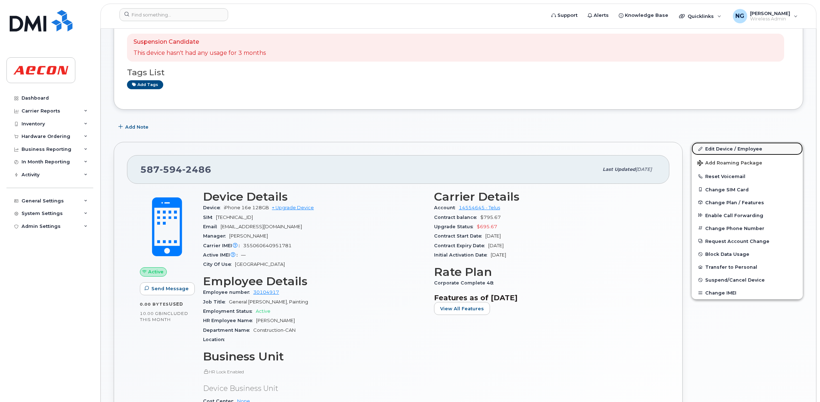
click at [648, 146] on link "Edit Device / Employee" at bounding box center [746, 148] width 111 height 13
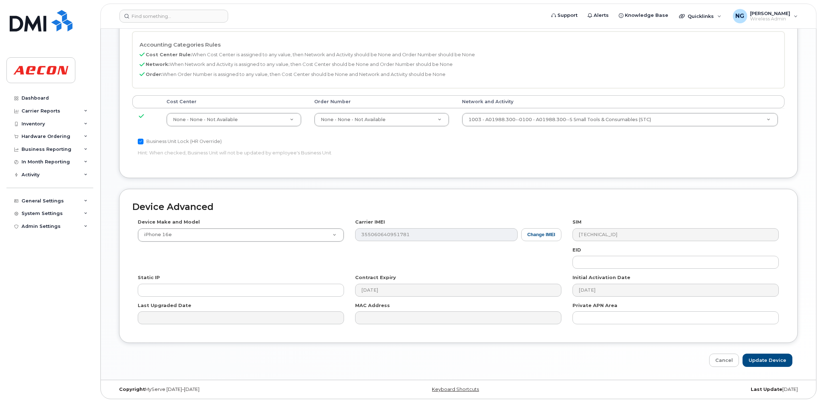
scroll to position [328, 0]
click at [724, 358] on link "Cancel" at bounding box center [724, 359] width 30 height 13
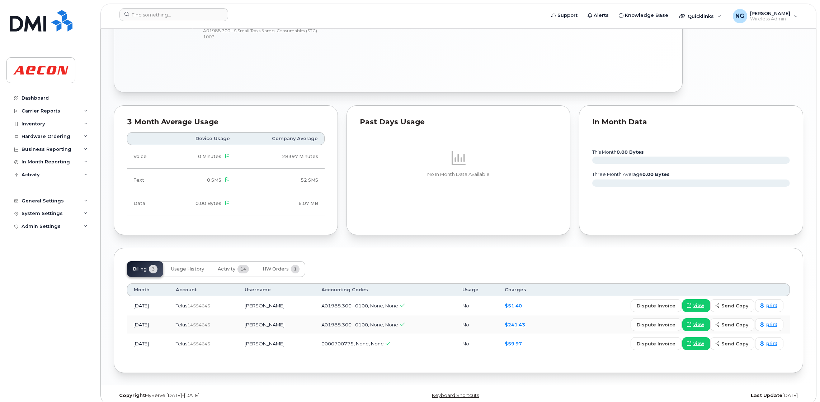
scroll to position [483, 0]
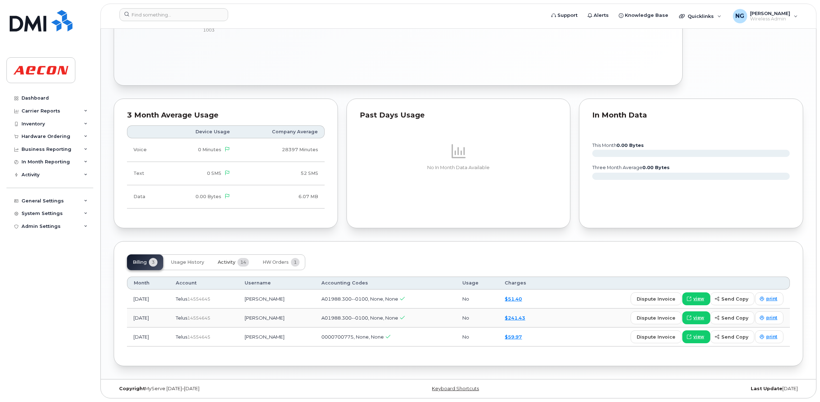
click at [234, 260] on span "Activity" at bounding box center [227, 263] width 18 height 6
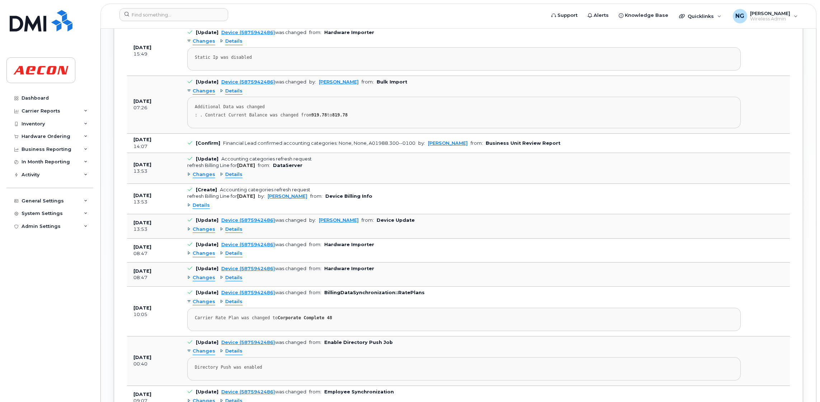
scroll to position [860, 0]
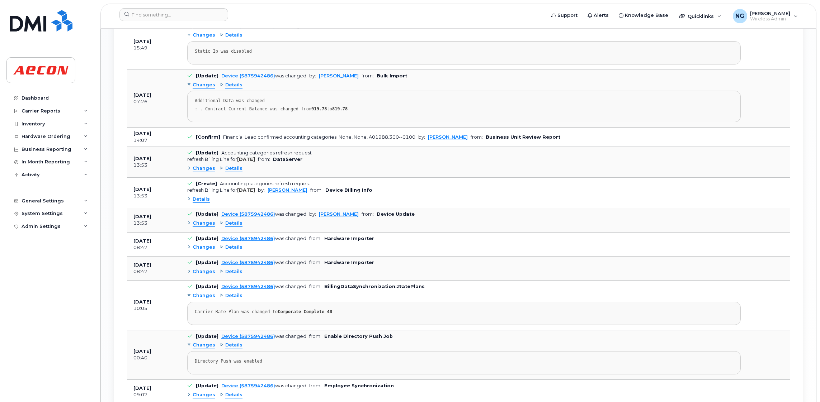
click at [202, 227] on span "Changes" at bounding box center [204, 223] width 23 height 7
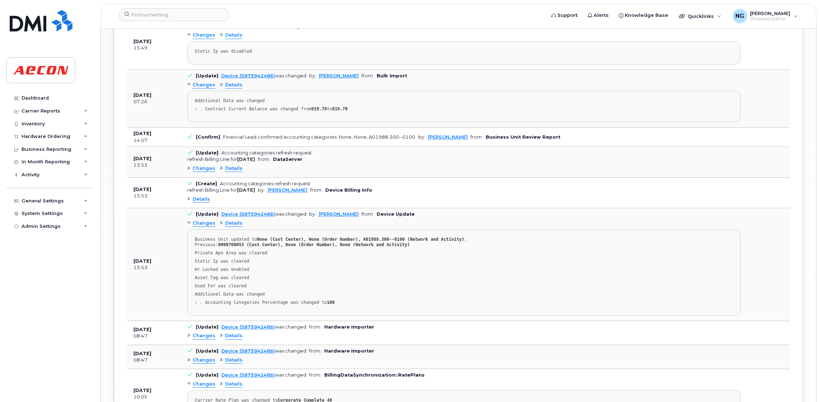
click at [200, 202] on span "Details" at bounding box center [201, 199] width 17 height 7
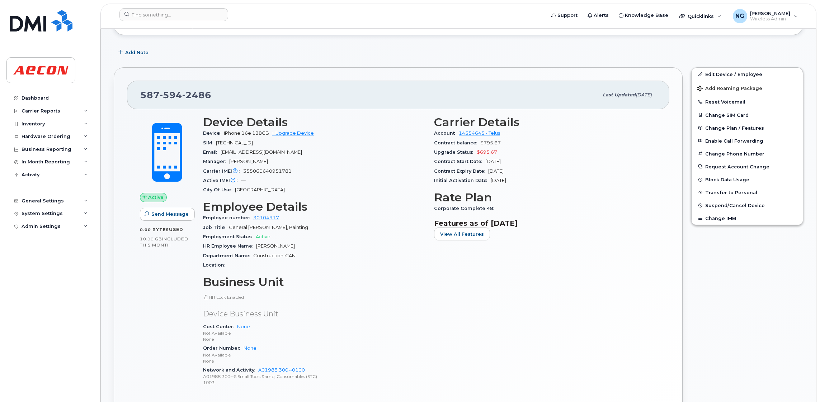
scroll to position [0, 0]
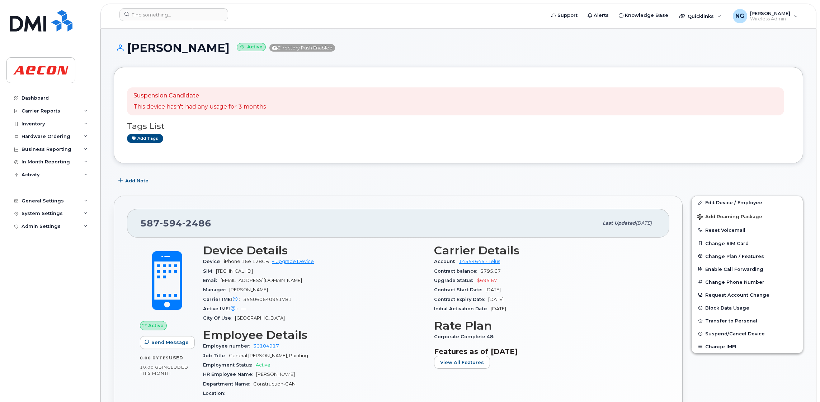
click at [606, 250] on h3 "Carrier Details" at bounding box center [545, 250] width 222 height 13
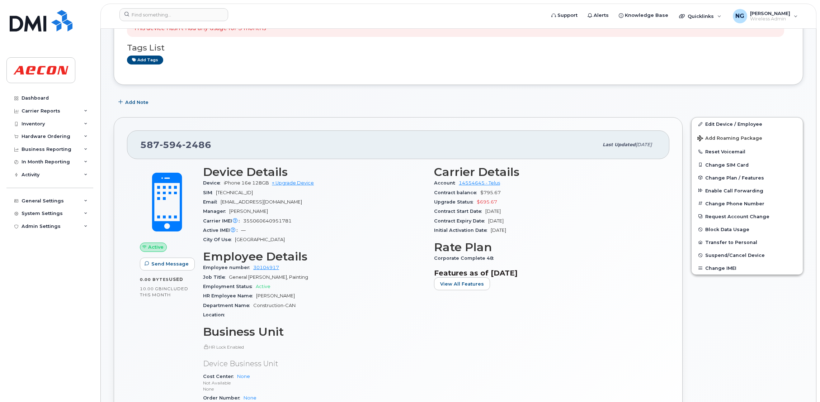
scroll to position [54, 0]
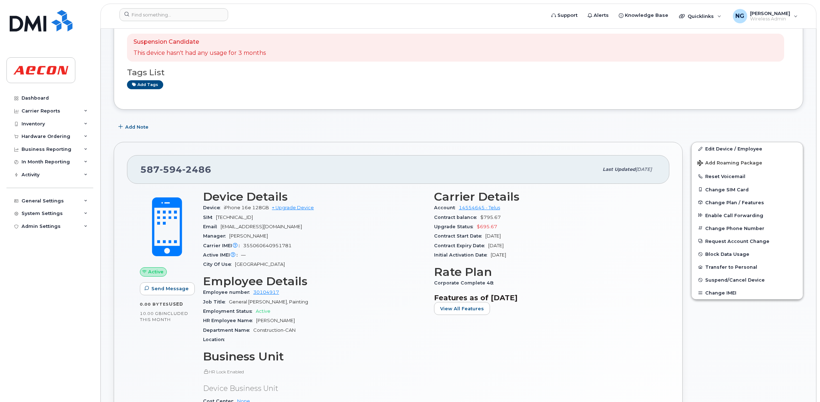
click at [560, 352] on div "Carrier Details Account 14554645 - Telus Contract balance $795.67 Upgrade Statu…" at bounding box center [545, 329] width 231 height 286
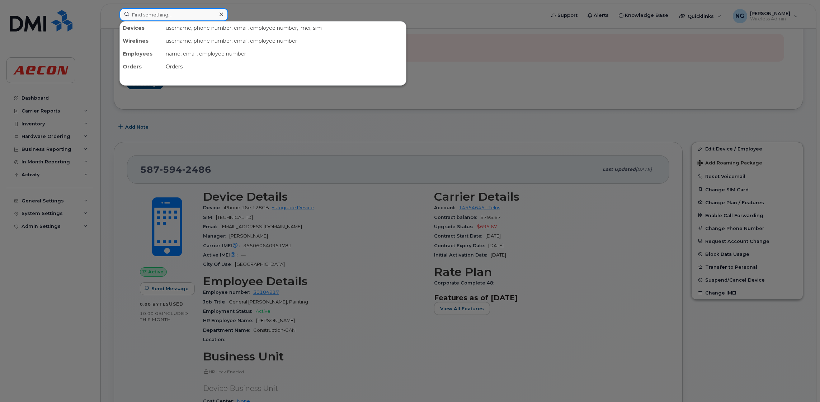
click at [193, 9] on input at bounding box center [173, 14] width 109 height 13
click at [173, 15] on input at bounding box center [173, 14] width 109 height 13
click at [545, 73] on div at bounding box center [410, 201] width 820 height 402
